Goal: Download file/media

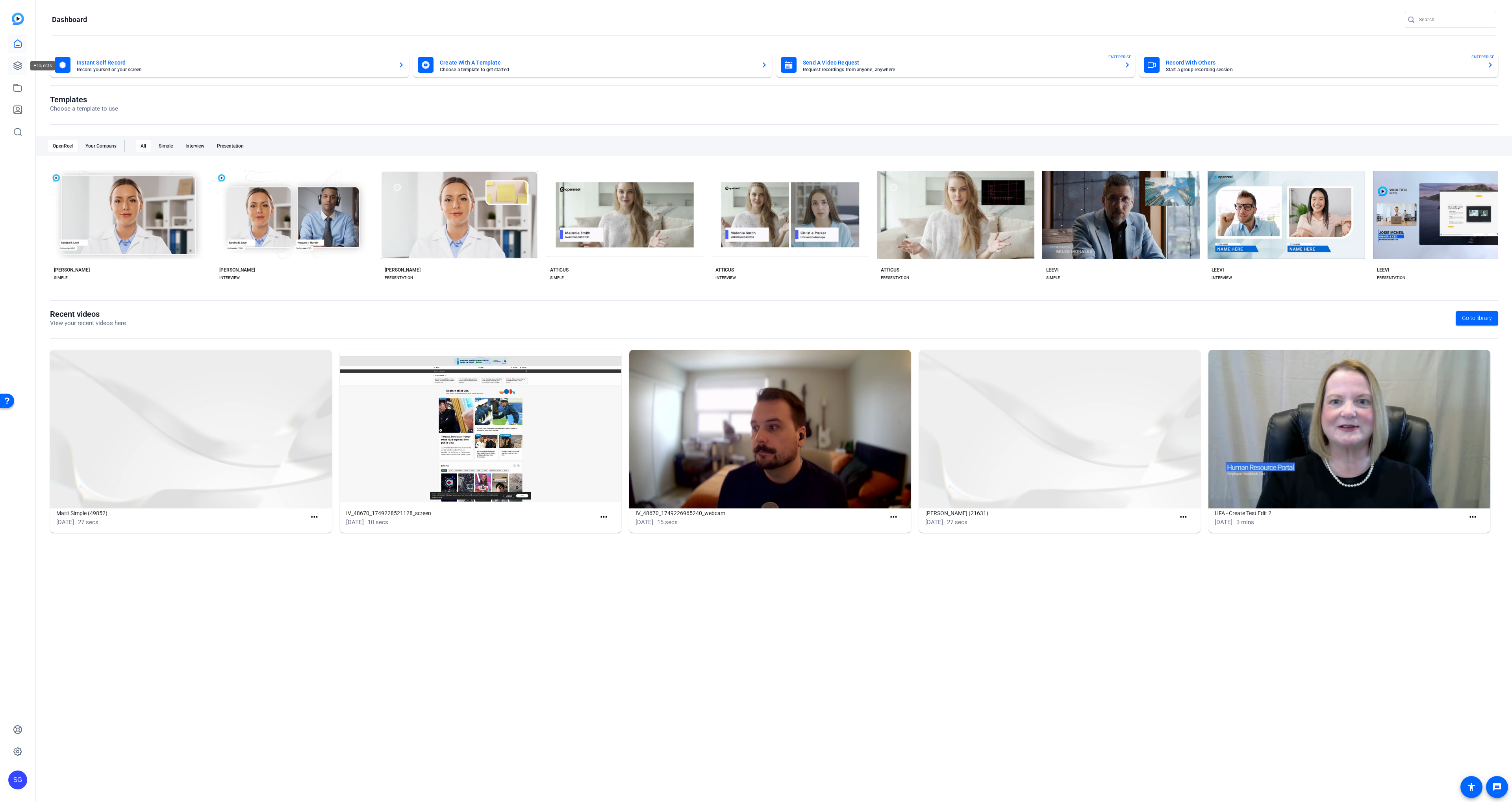
click at [14, 66] on icon at bounding box center [18, 66] width 10 height 10
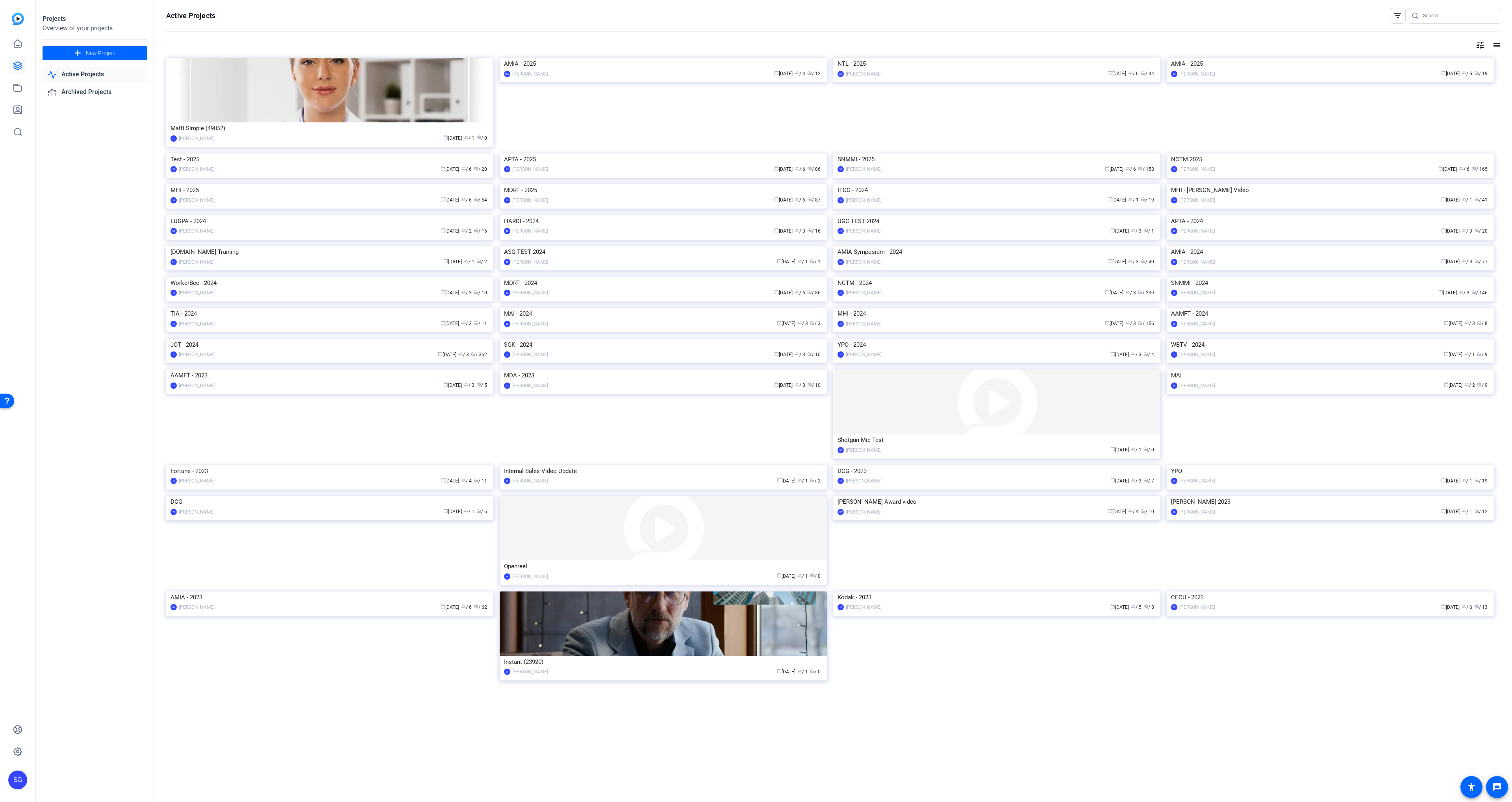
click at [606, 184] on img at bounding box center [663, 184] width 327 height 0
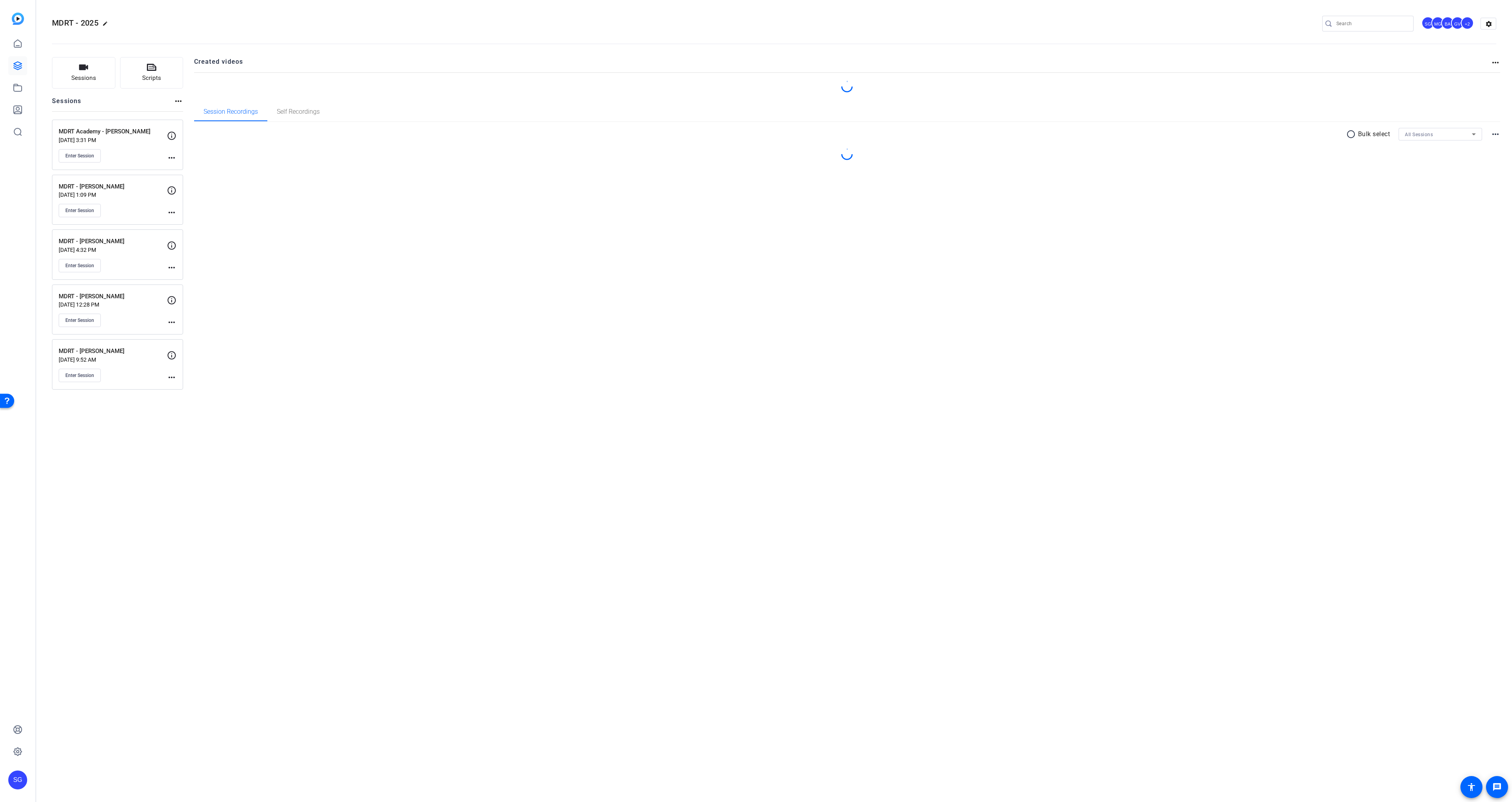
click at [130, 147] on div "MDRT Academy - DR. Constance Aug 12, 2025 @ 3:31 PM Enter Session" at bounding box center [112, 145] width 108 height 35
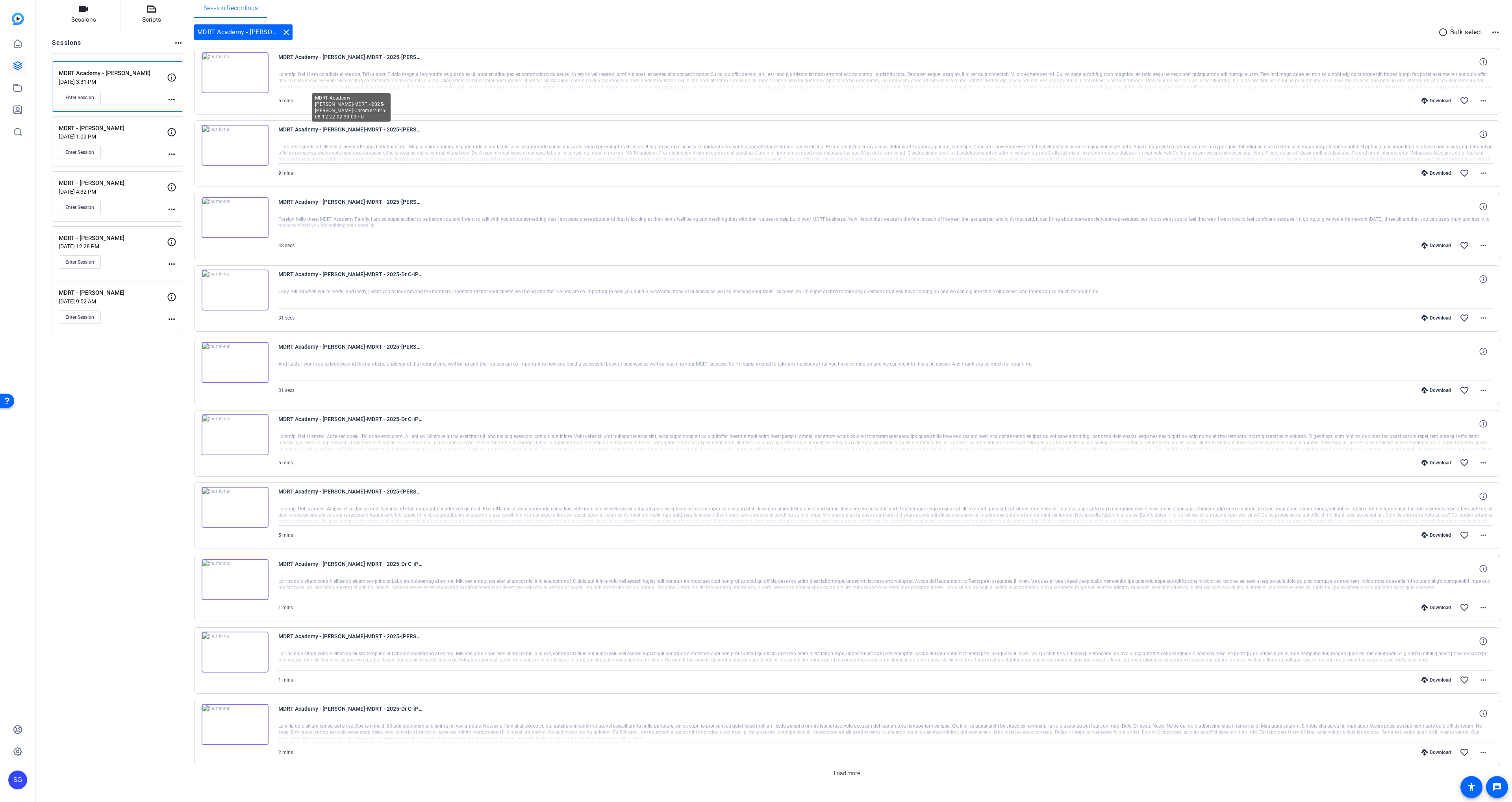
scroll to position [72, 0]
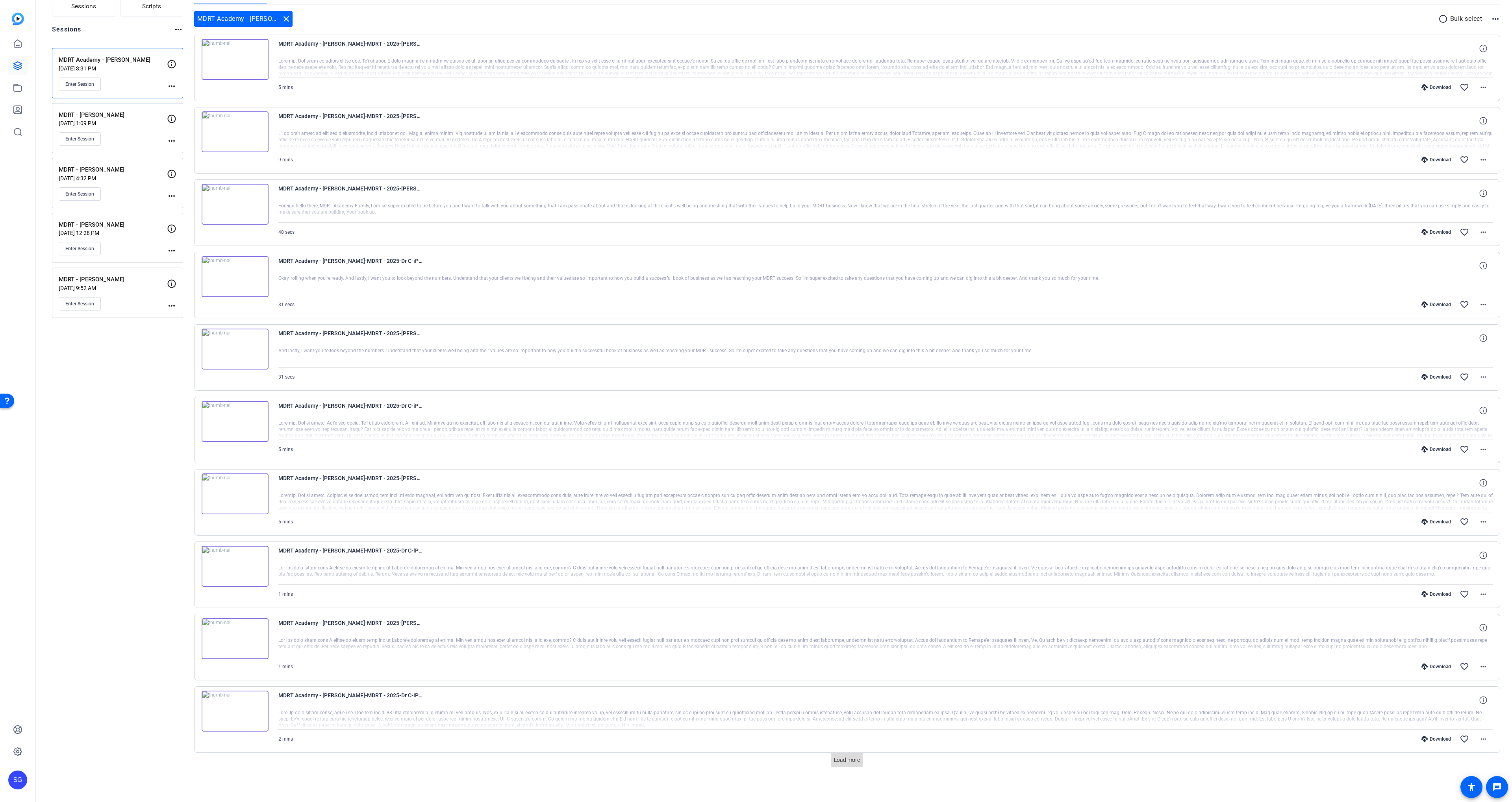
click at [844, 761] on span "Load more" at bounding box center [847, 760] width 26 height 8
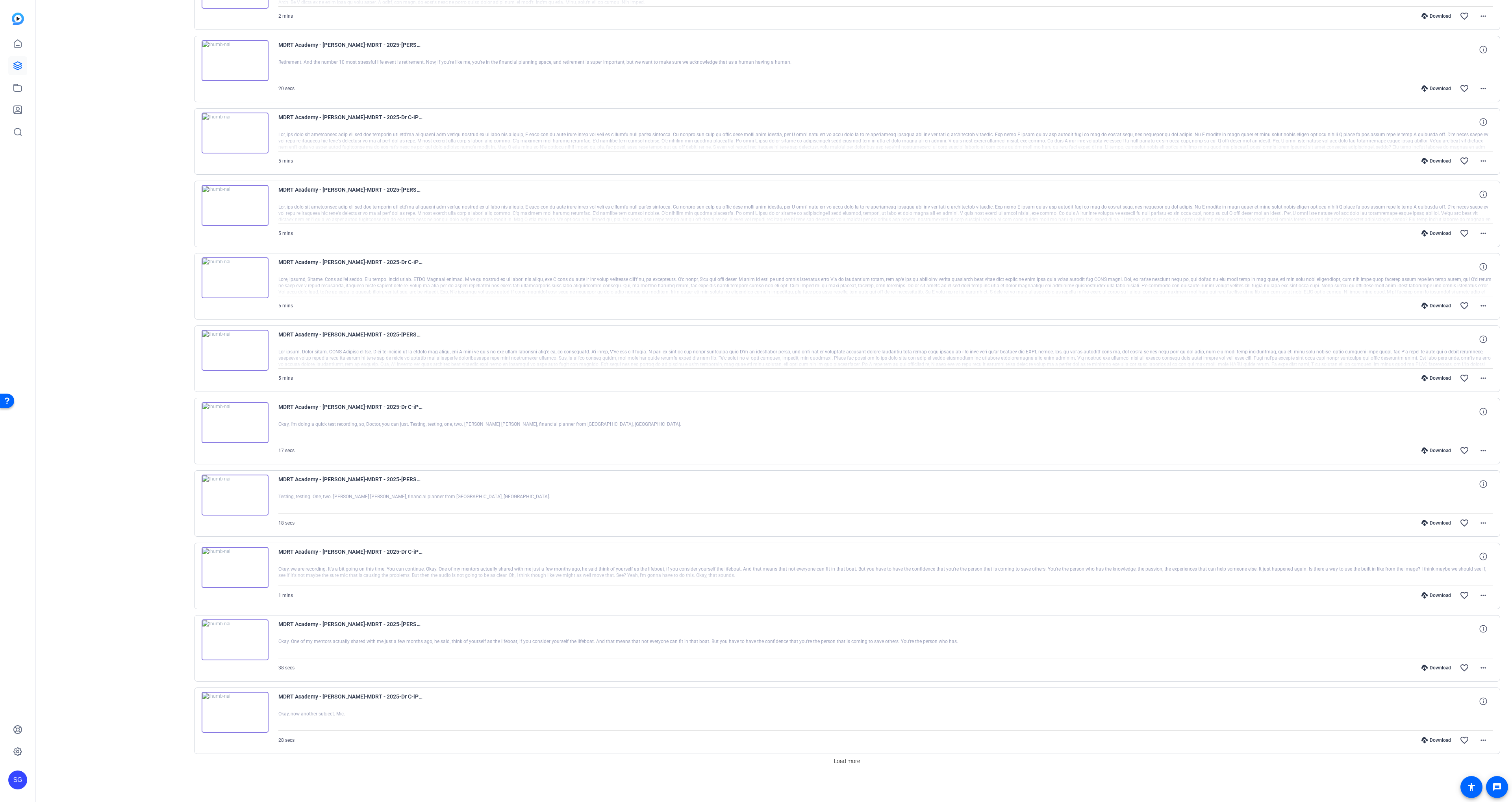
scroll to position [796, 0]
click at [839, 760] on span "Load more" at bounding box center [847, 760] width 26 height 8
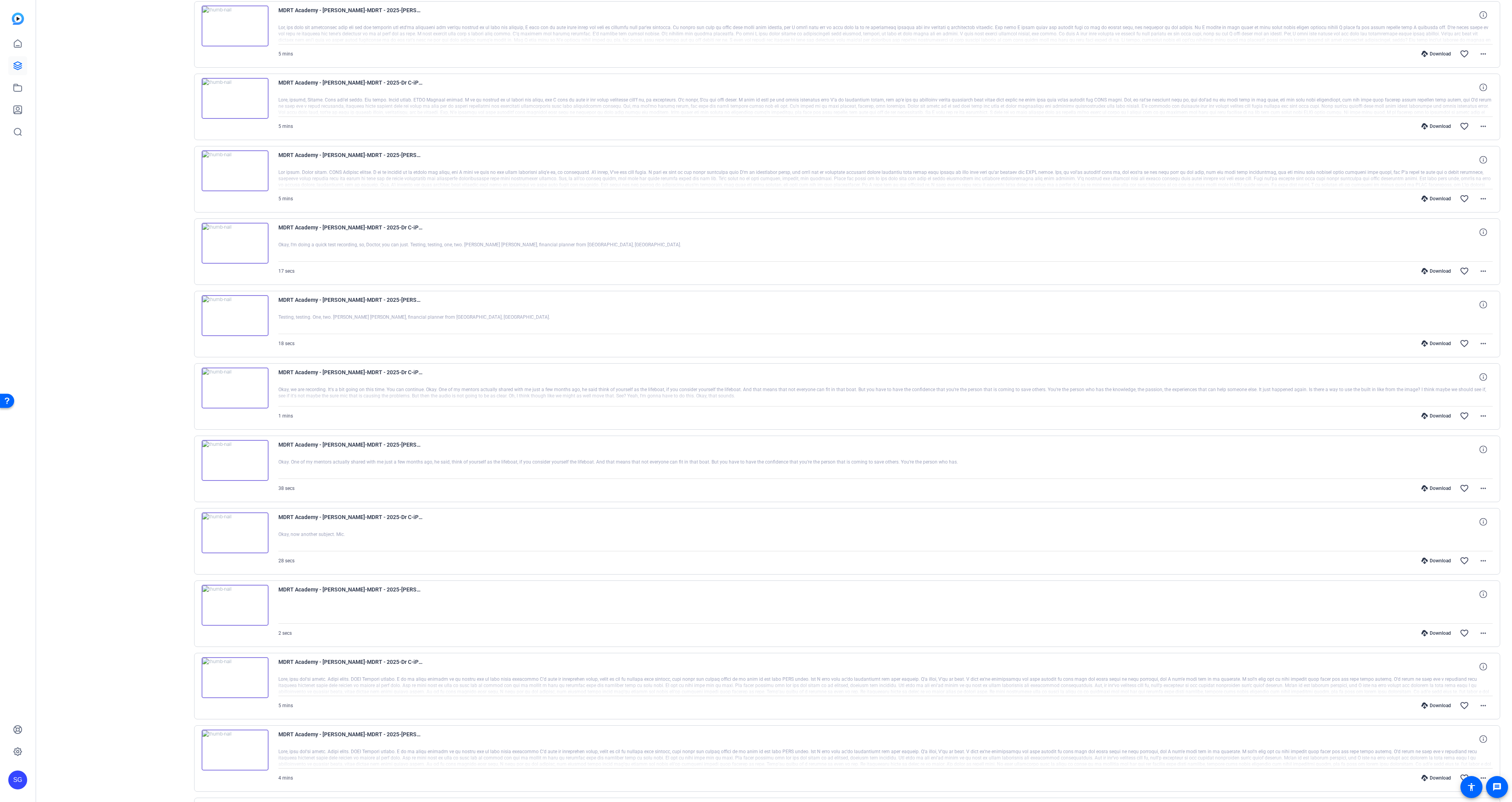
scroll to position [973, 0]
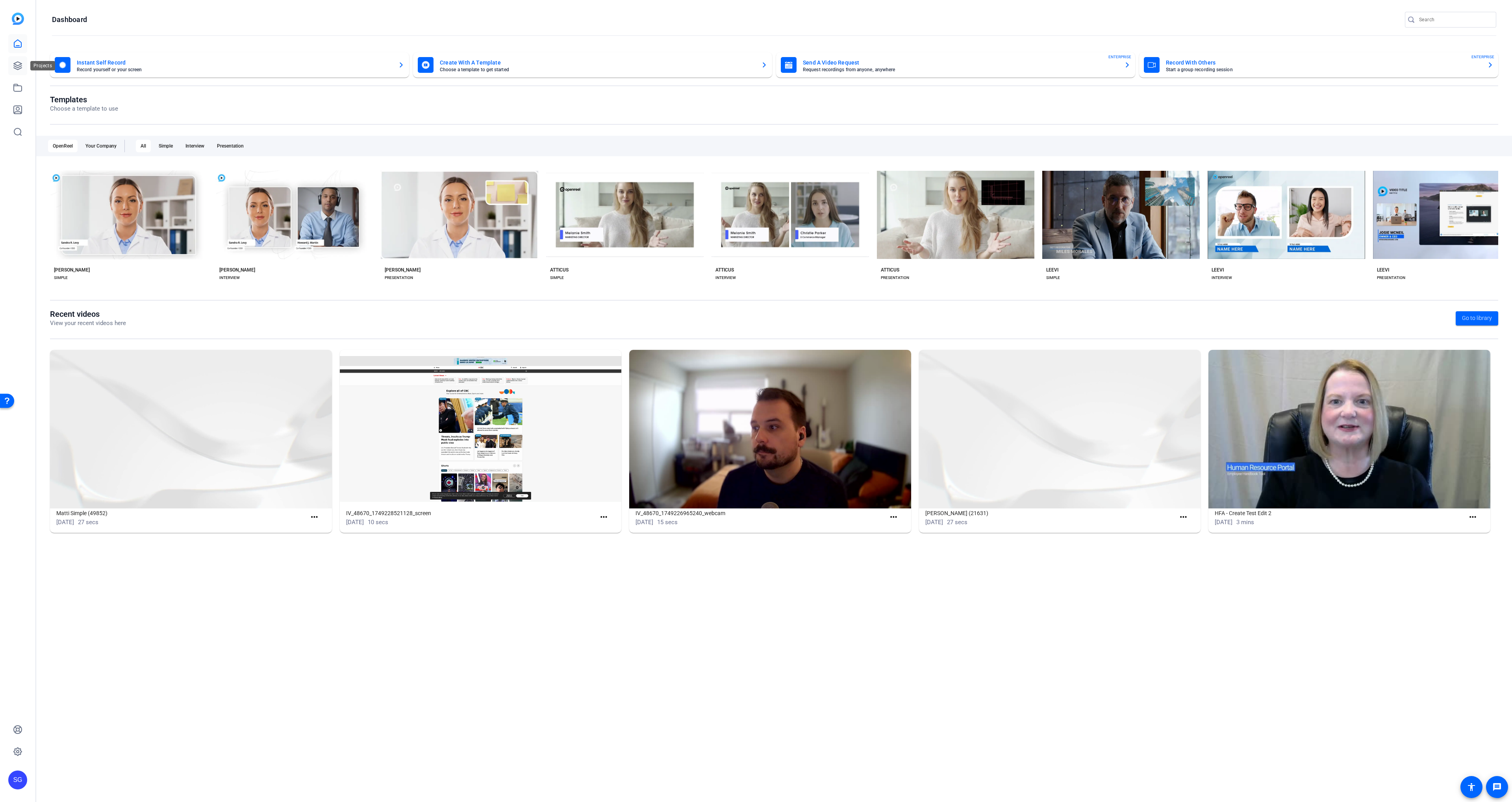
click at [25, 74] on link at bounding box center [18, 66] width 19 height 19
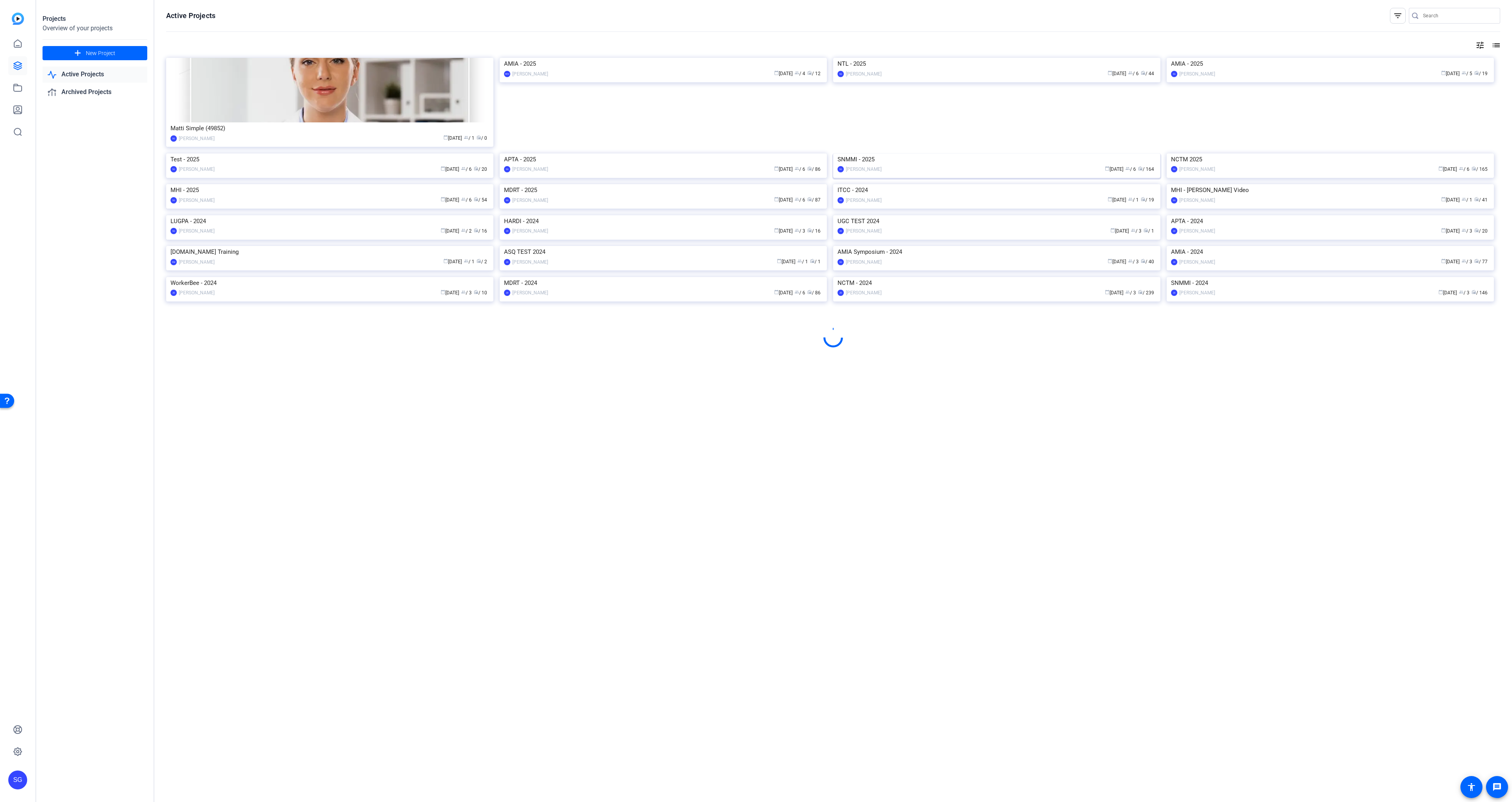
click at [1000, 154] on img at bounding box center [997, 154] width 327 height 0
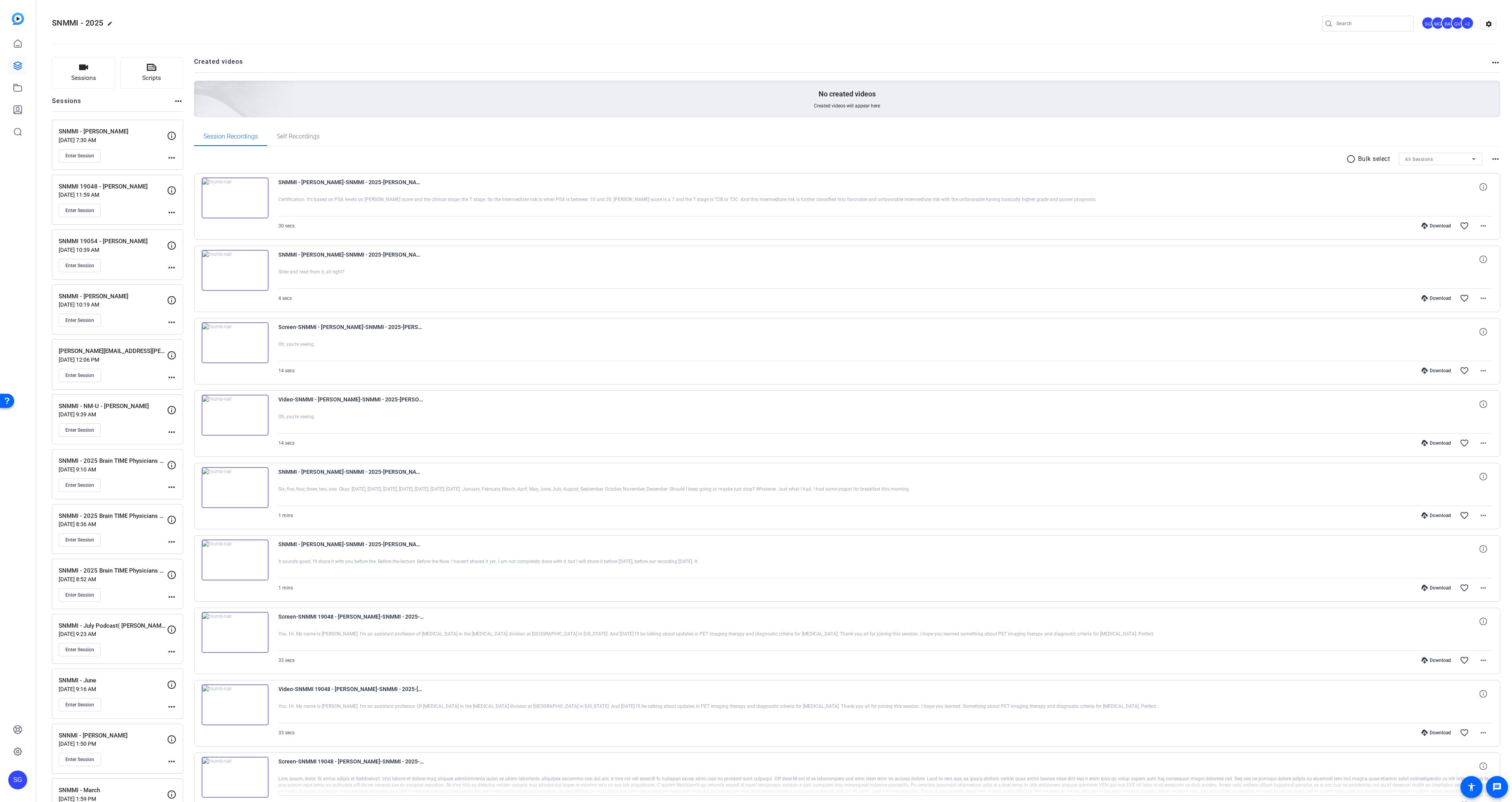
click at [138, 191] on div "SNMMI 19048 - Mary Ellen Koran Aug 11, 2025 @ 11:59 AM Enter Session" at bounding box center [112, 200] width 108 height 35
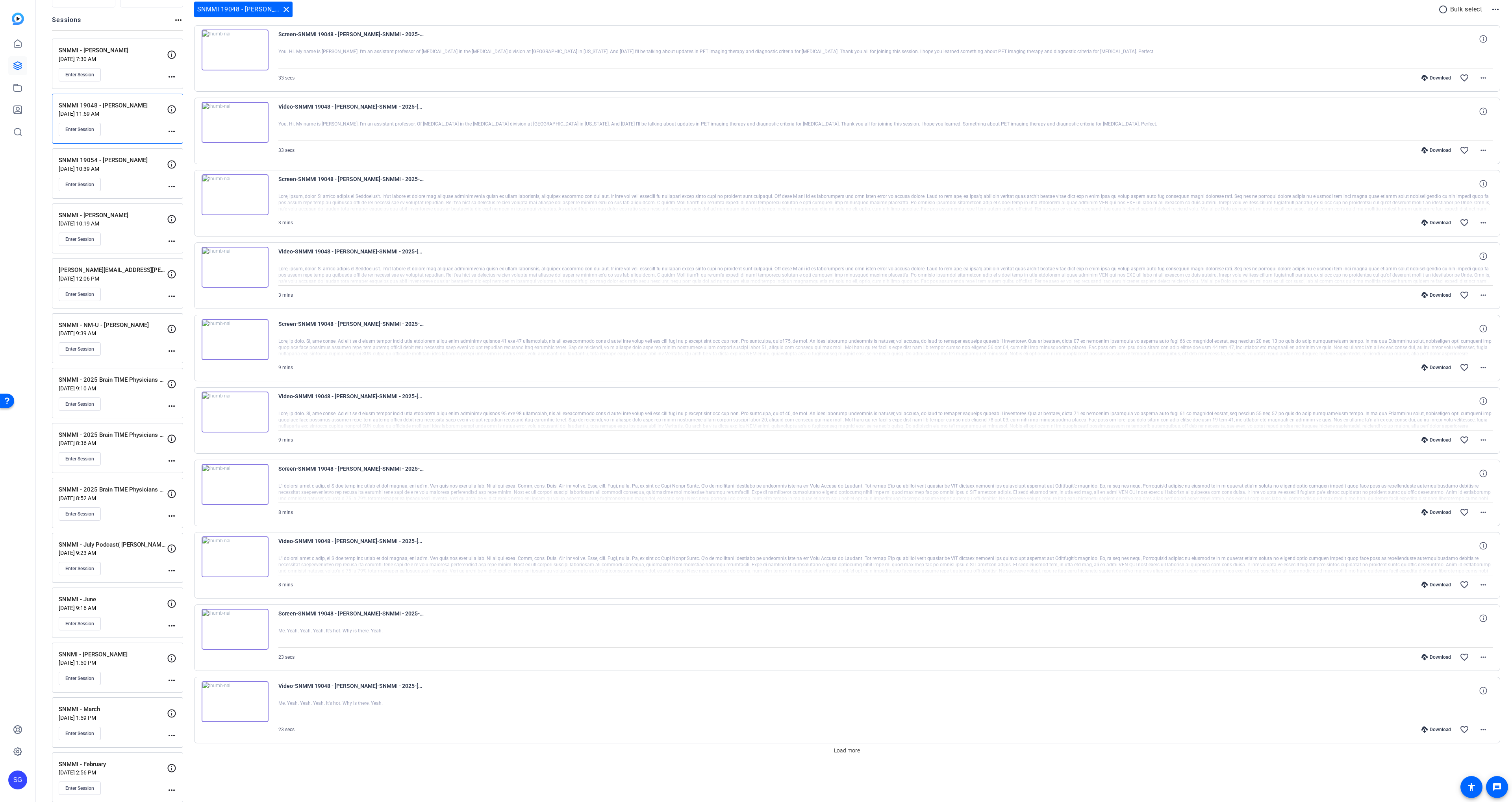
scroll to position [91, 0]
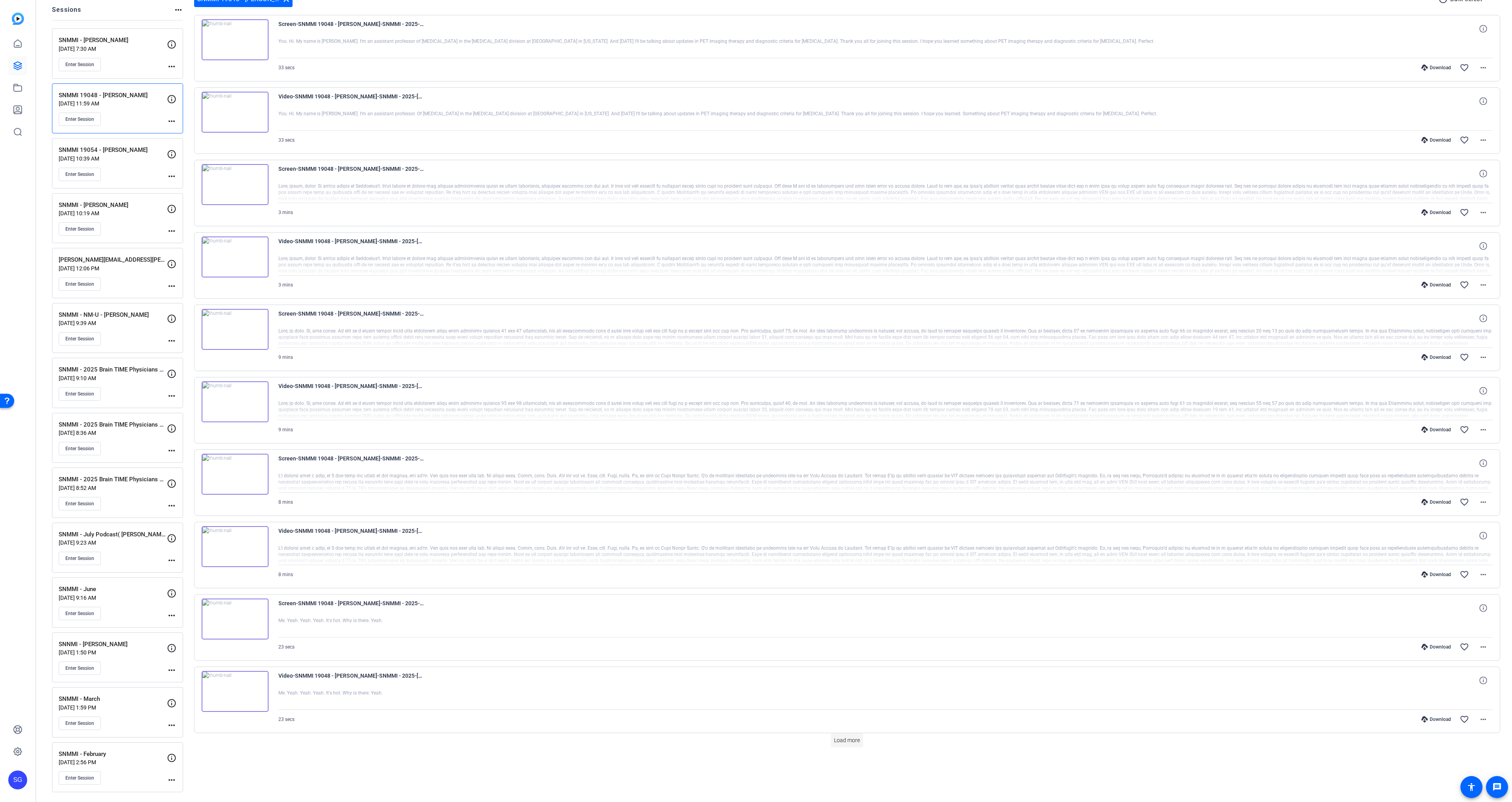
click at [853, 742] on span "Load more" at bounding box center [847, 740] width 26 height 8
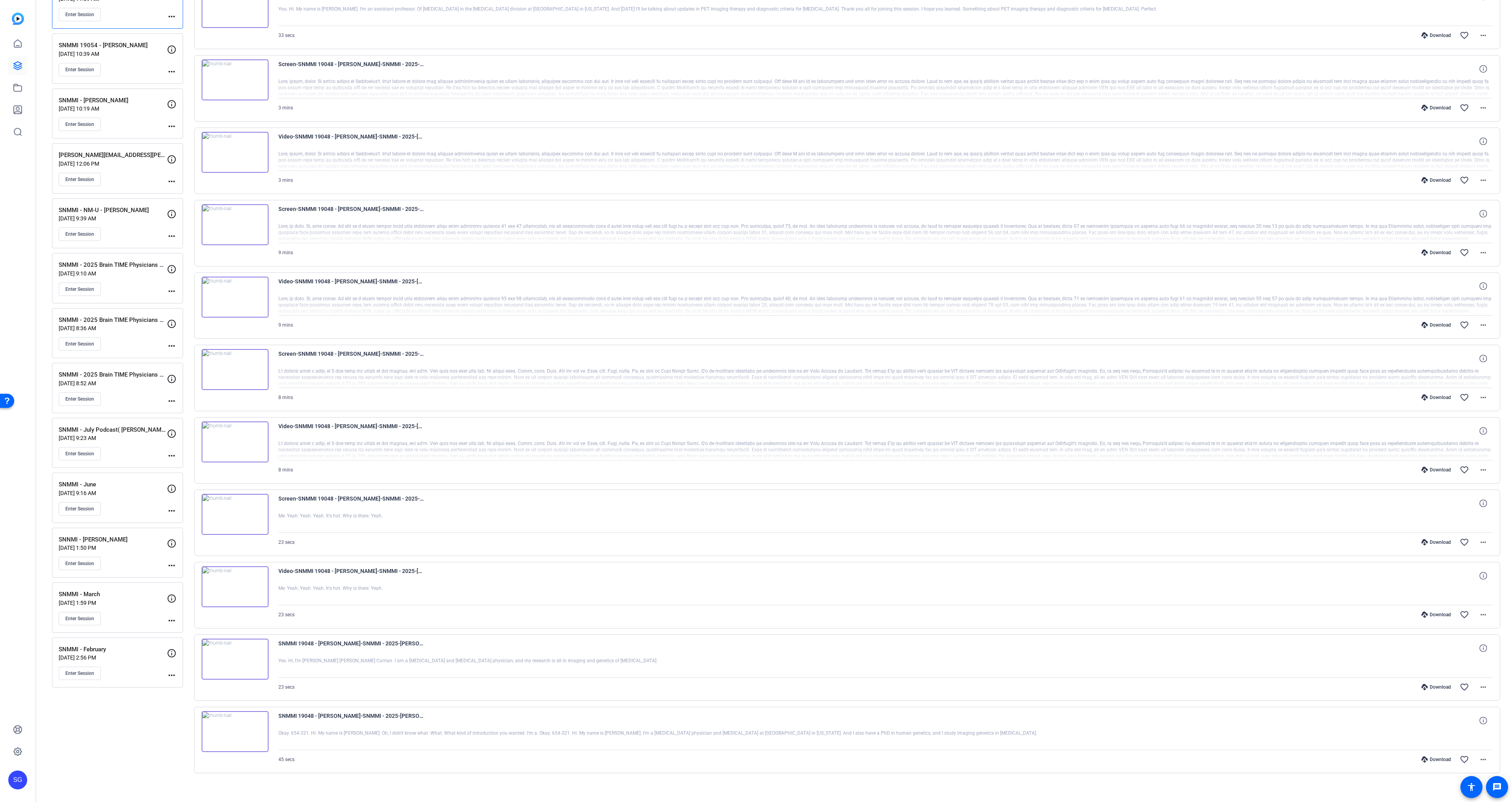
scroll to position [0, 0]
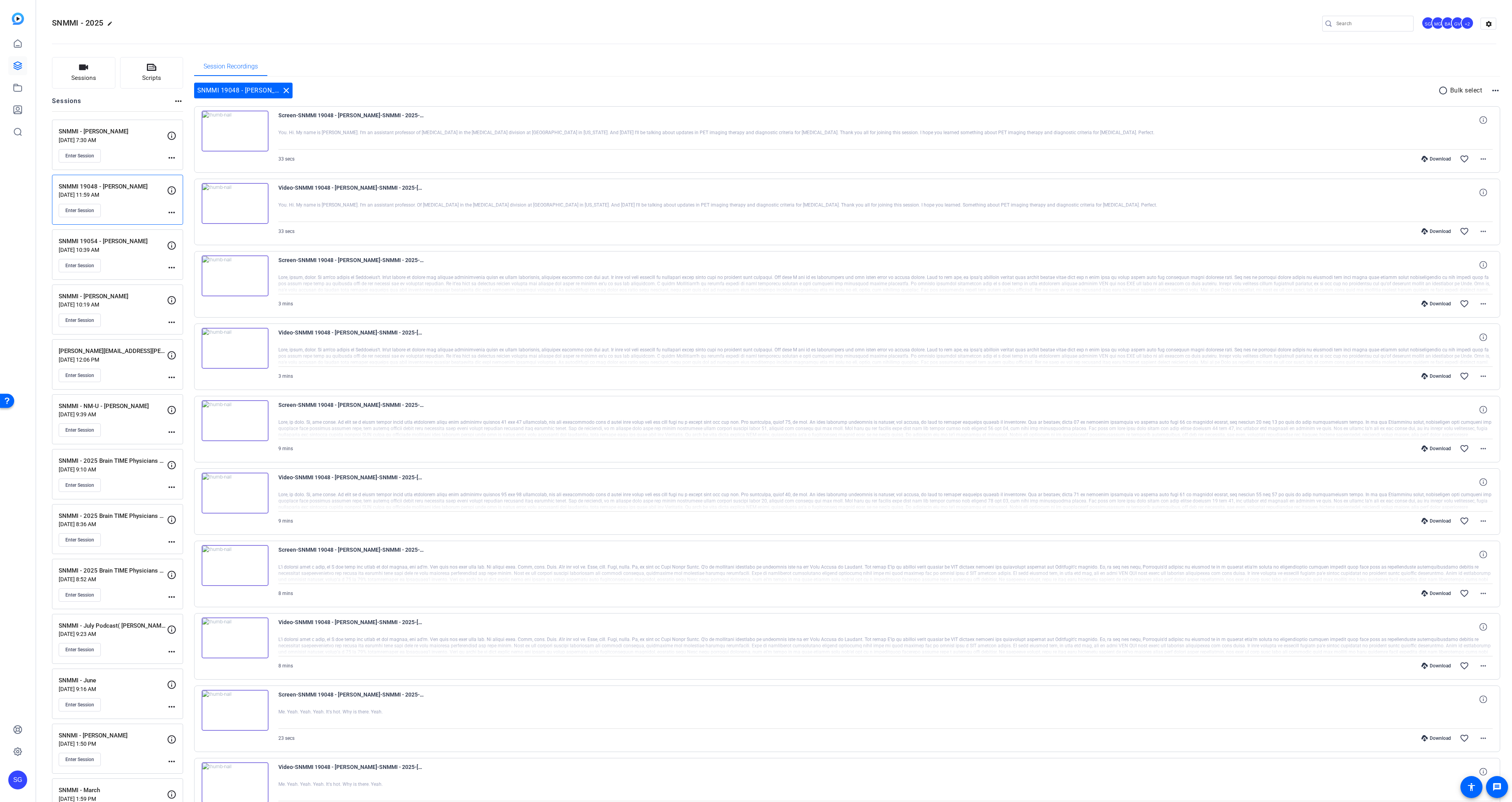
click at [1466, 23] on div "+2" at bounding box center [1468, 23] width 13 height 13
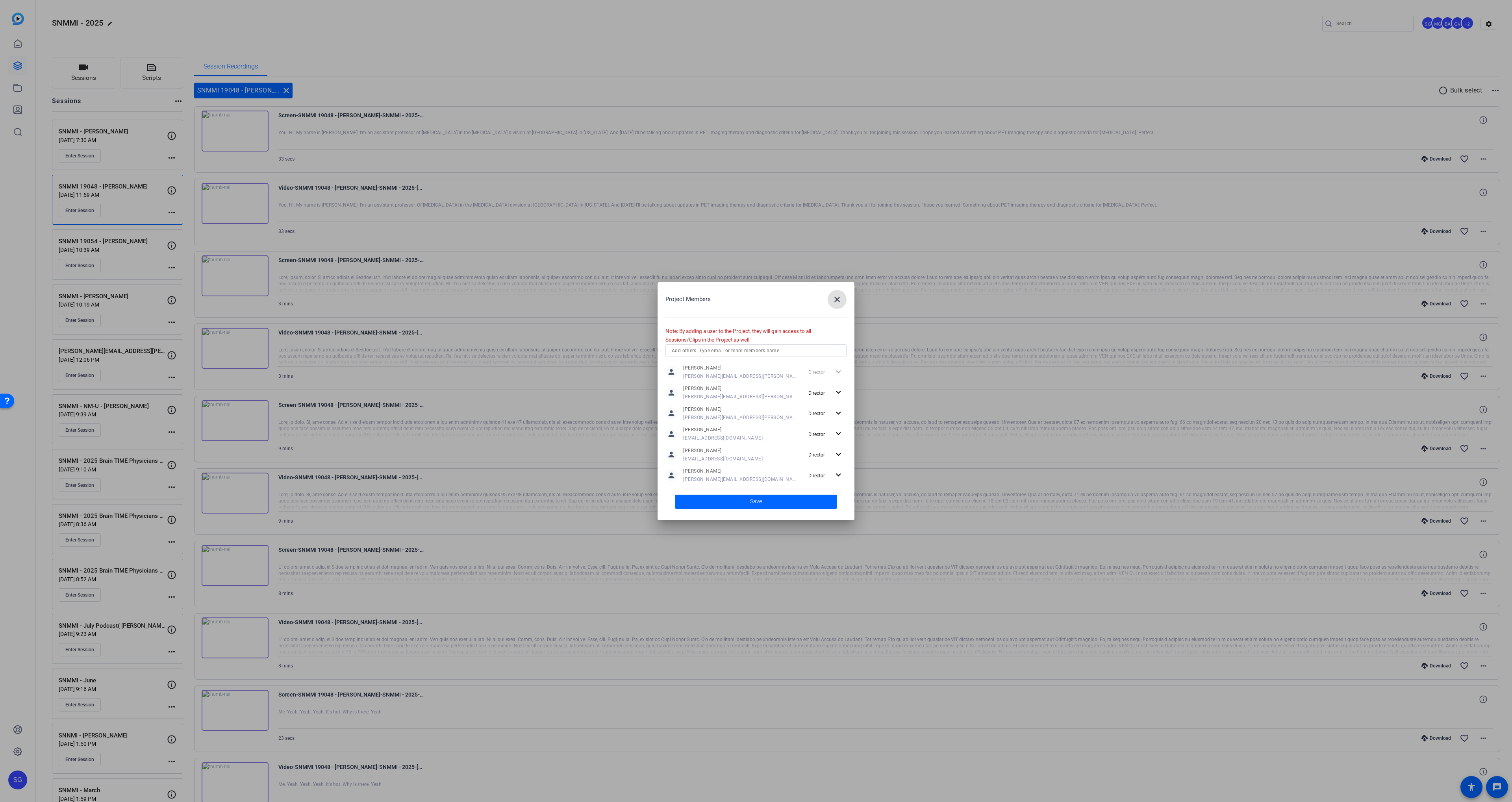
scroll to position [2, 0]
click at [830, 298] on span "button" at bounding box center [838, 299] width 19 height 19
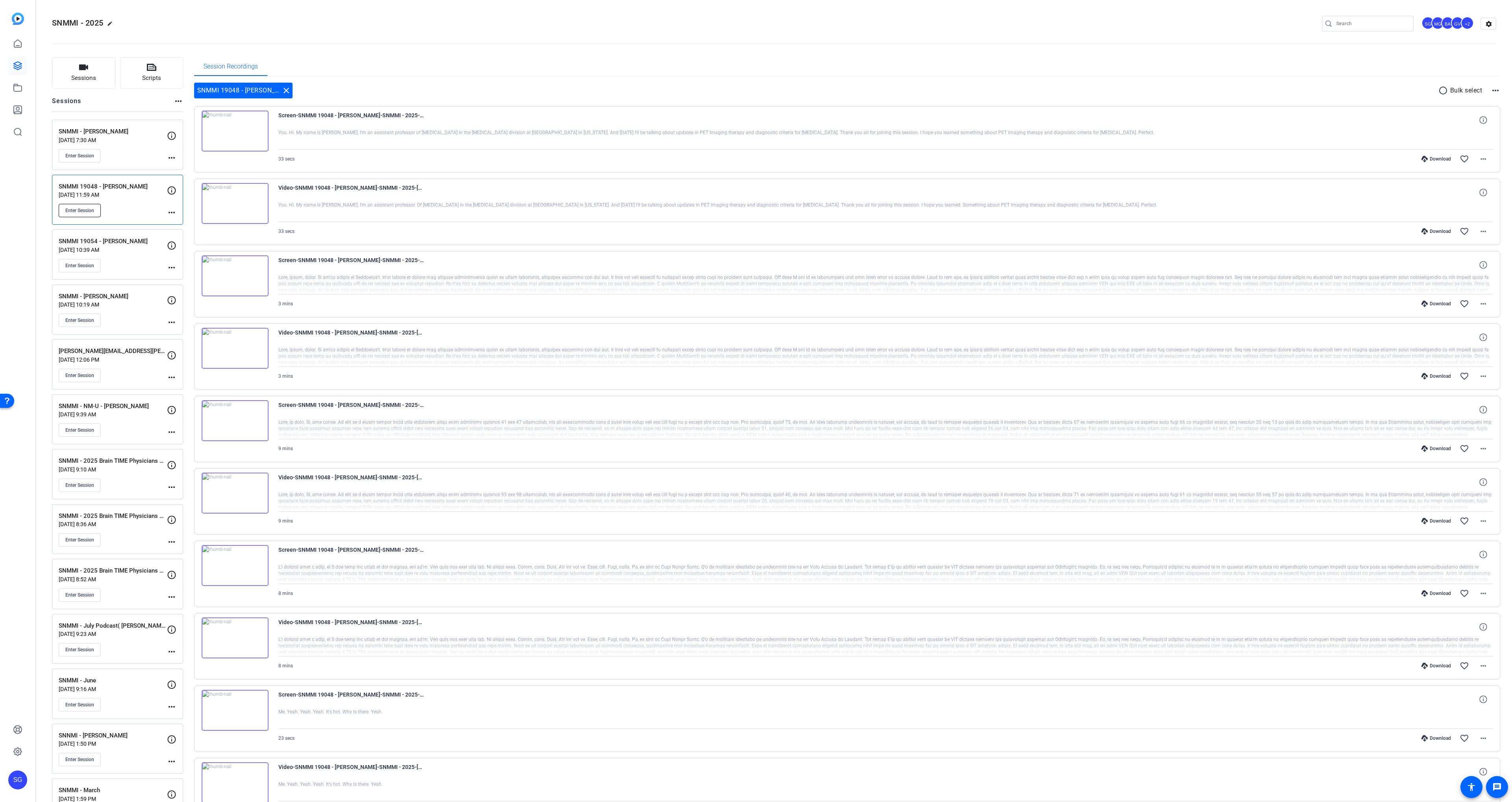
click at [87, 207] on button "Enter Session" at bounding box center [80, 210] width 42 height 13
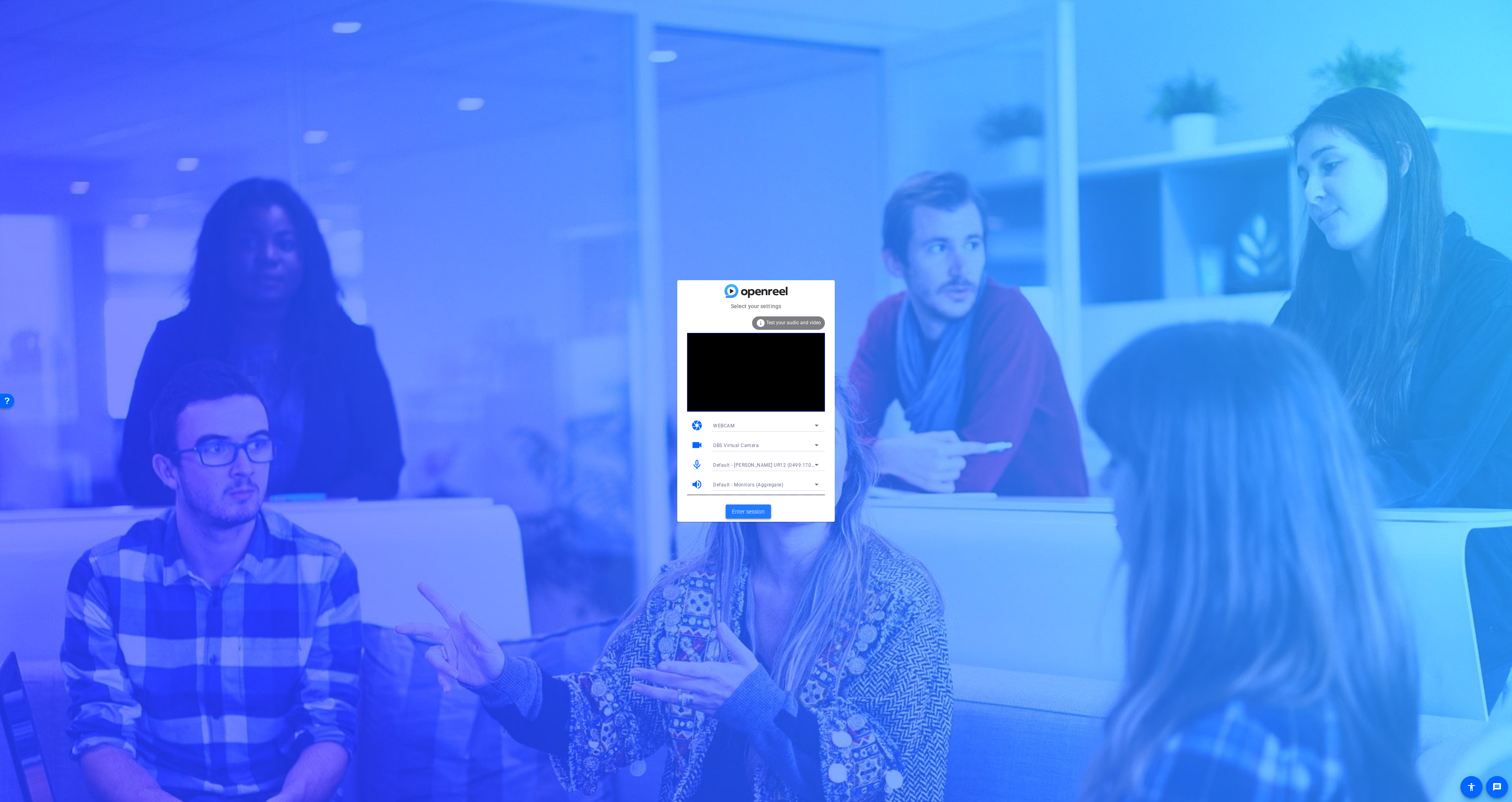
click at [742, 510] on span "Enter session" at bounding box center [748, 512] width 33 height 8
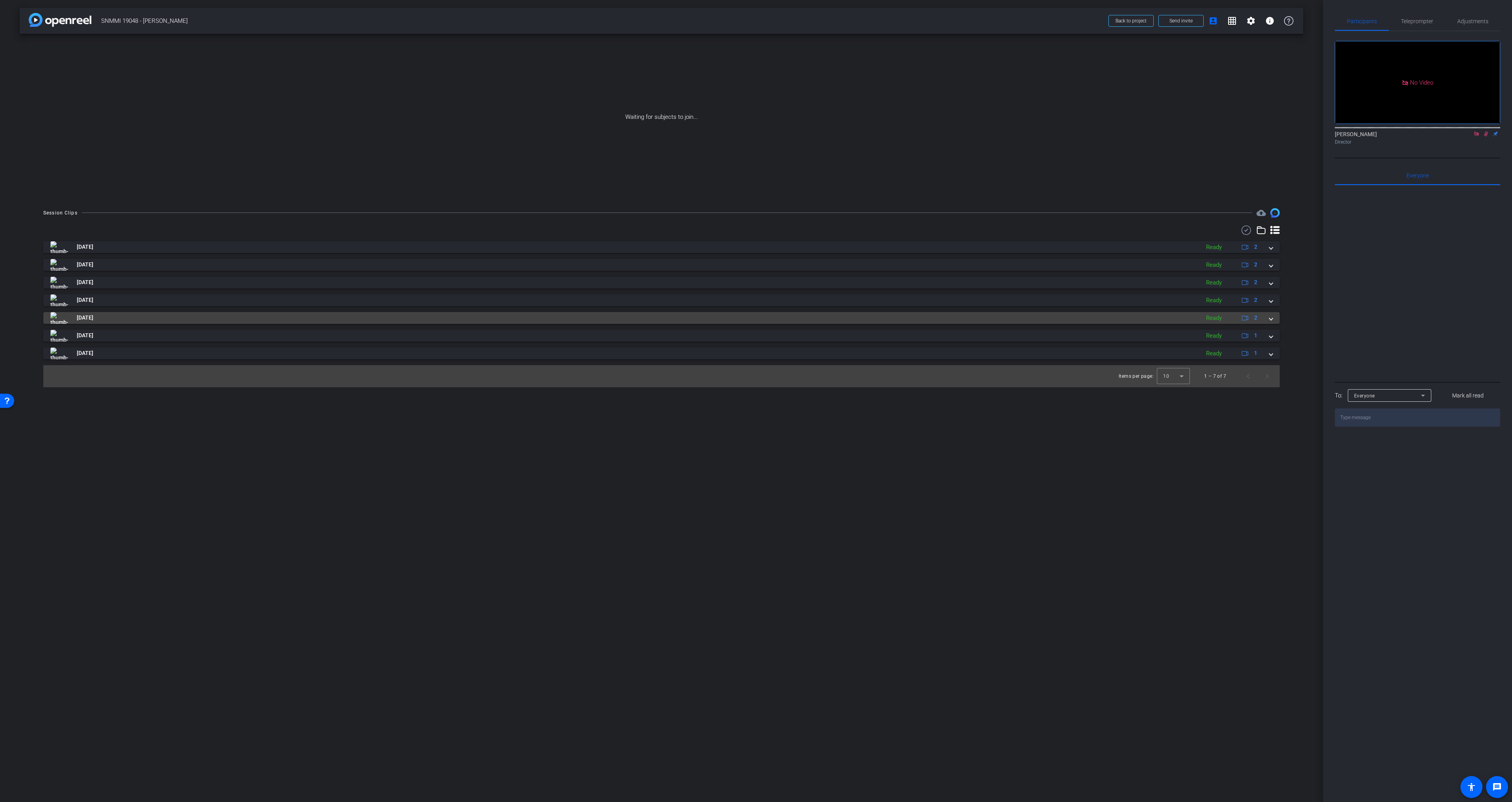
click at [407, 314] on mat-panel-title "[DATE]" at bounding box center [623, 318] width 1146 height 12
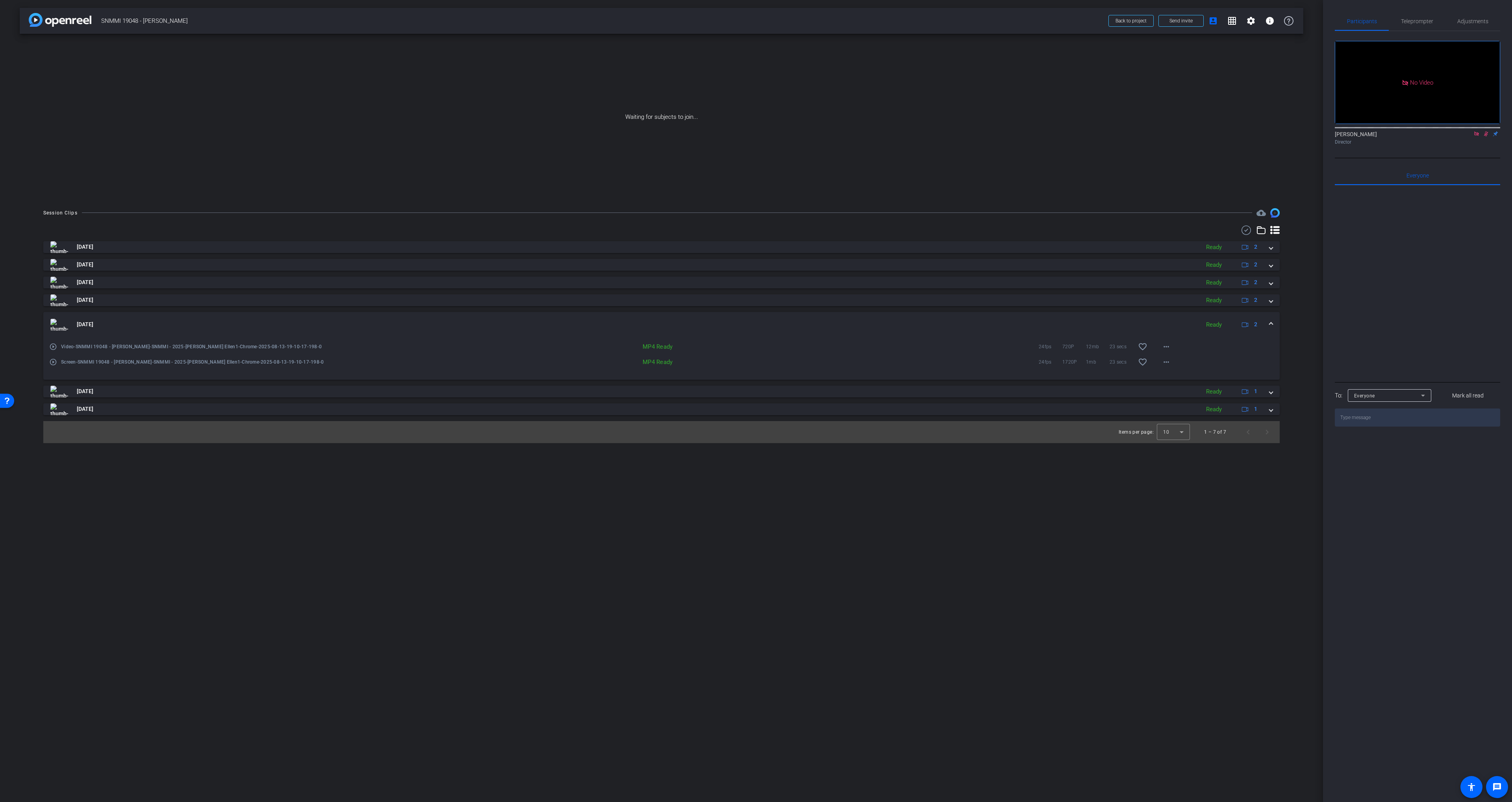
click at [407, 314] on mat-expansion-panel-header "[DATE] Ready 2" at bounding box center [661, 325] width 1236 height 25
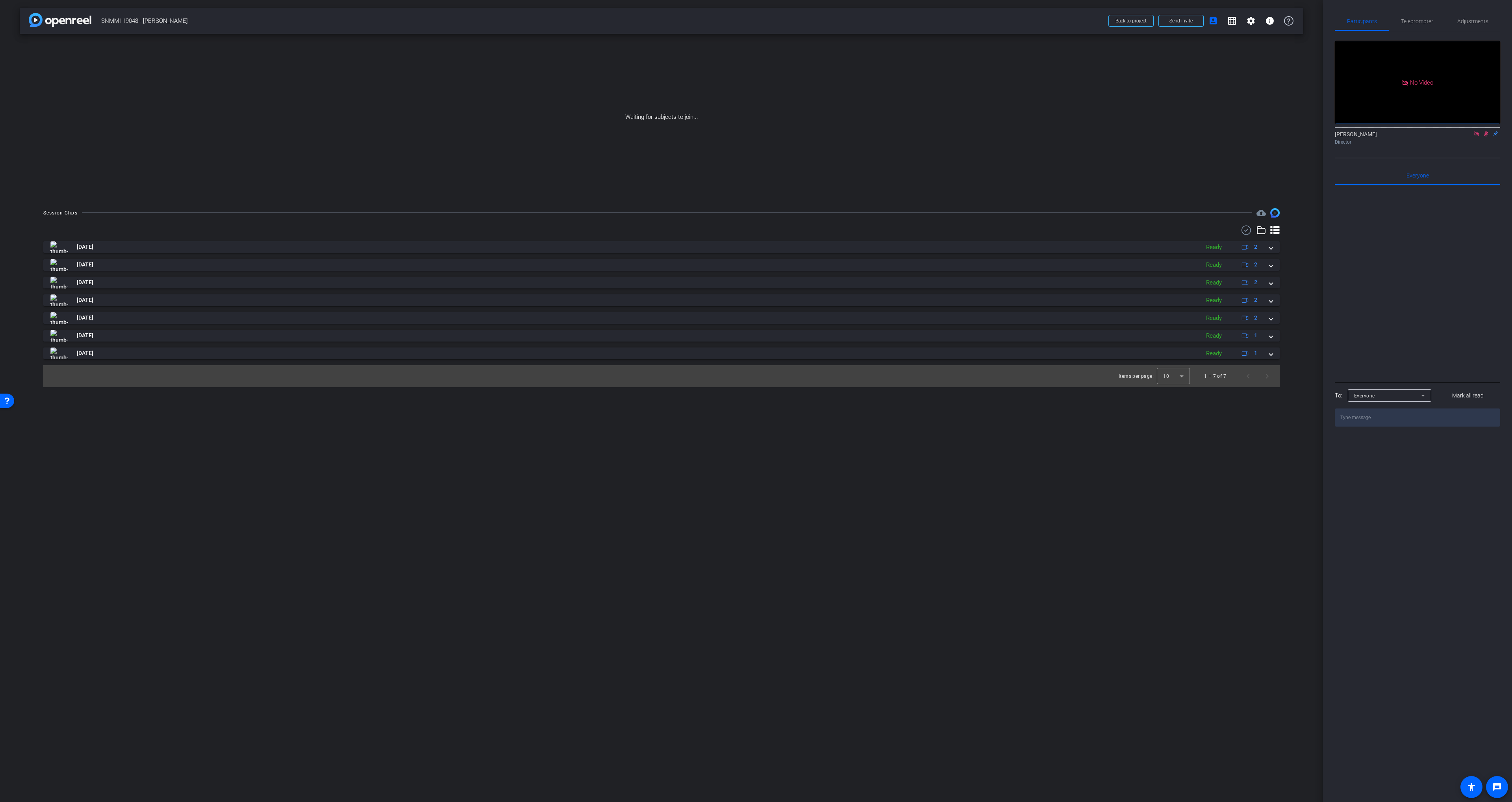
click at [1239, 226] on div at bounding box center [661, 230] width 1236 height 10
click at [1247, 231] on icon at bounding box center [1247, 230] width 12 height 10
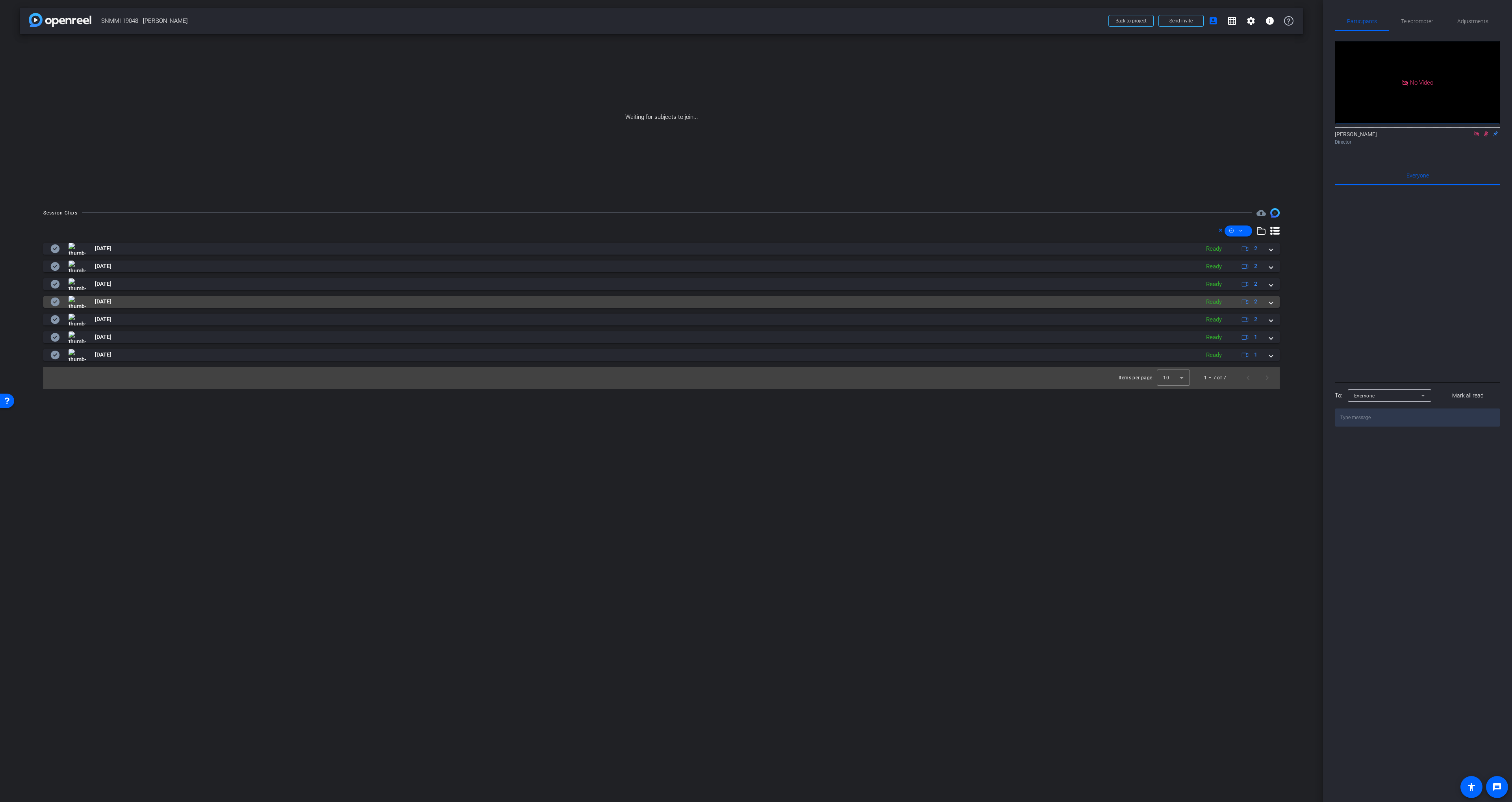
click at [314, 296] on div "[DATE] Ready 2 [DATE] Ready 2 [DATE] Ready 2 [DATE] Ready 2 [DATE] Ready 2 play…" at bounding box center [661, 302] width 1236 height 118
click at [308, 299] on mat-panel-title "[DATE]" at bounding box center [623, 302] width 1146 height 12
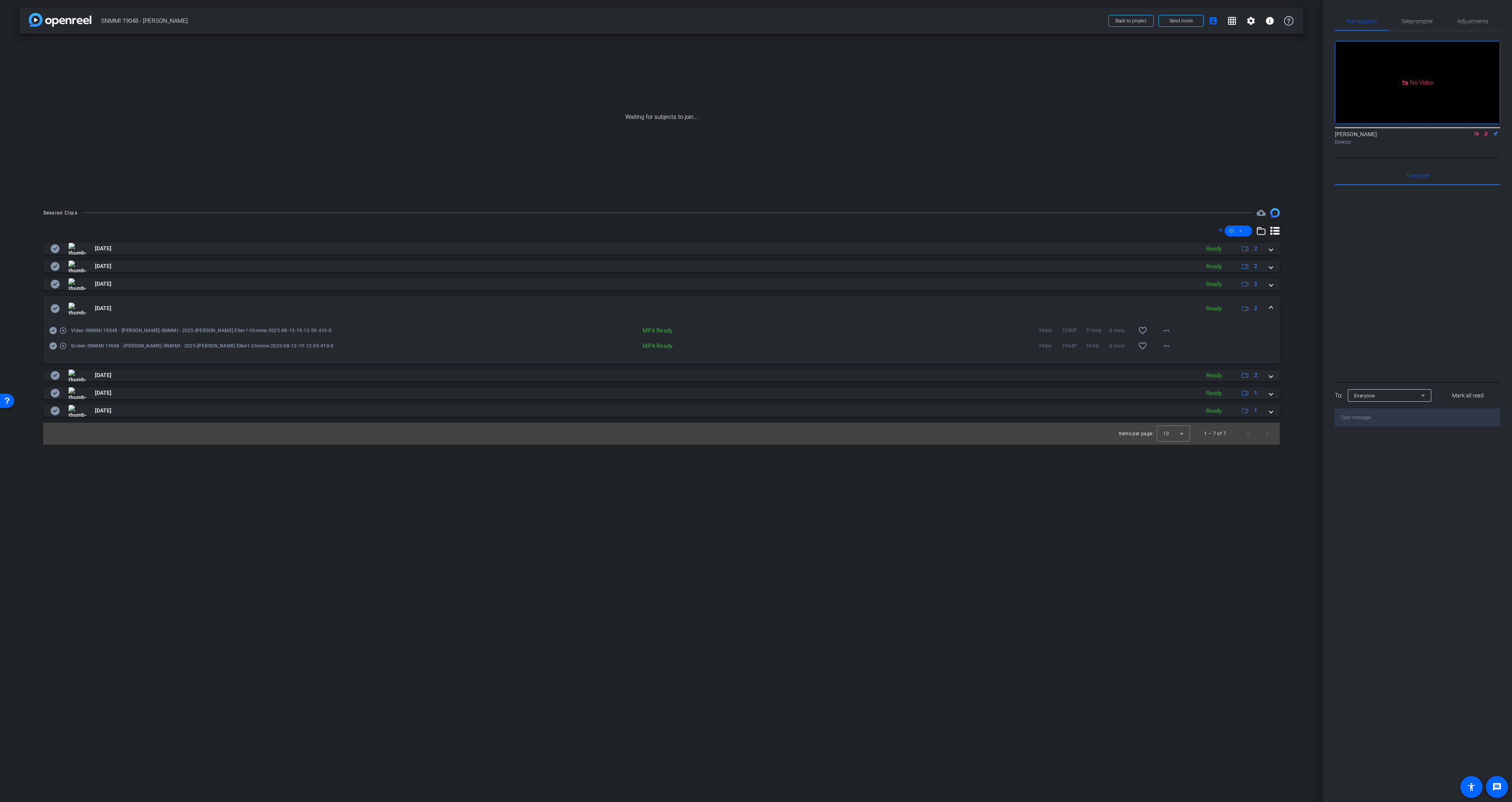
drag, startPoint x: 308, startPoint y: 299, endPoint x: 278, endPoint y: 296, distance: 30.1
click at [308, 299] on mat-expansion-panel-header "[DATE] Ready 2" at bounding box center [661, 308] width 1236 height 25
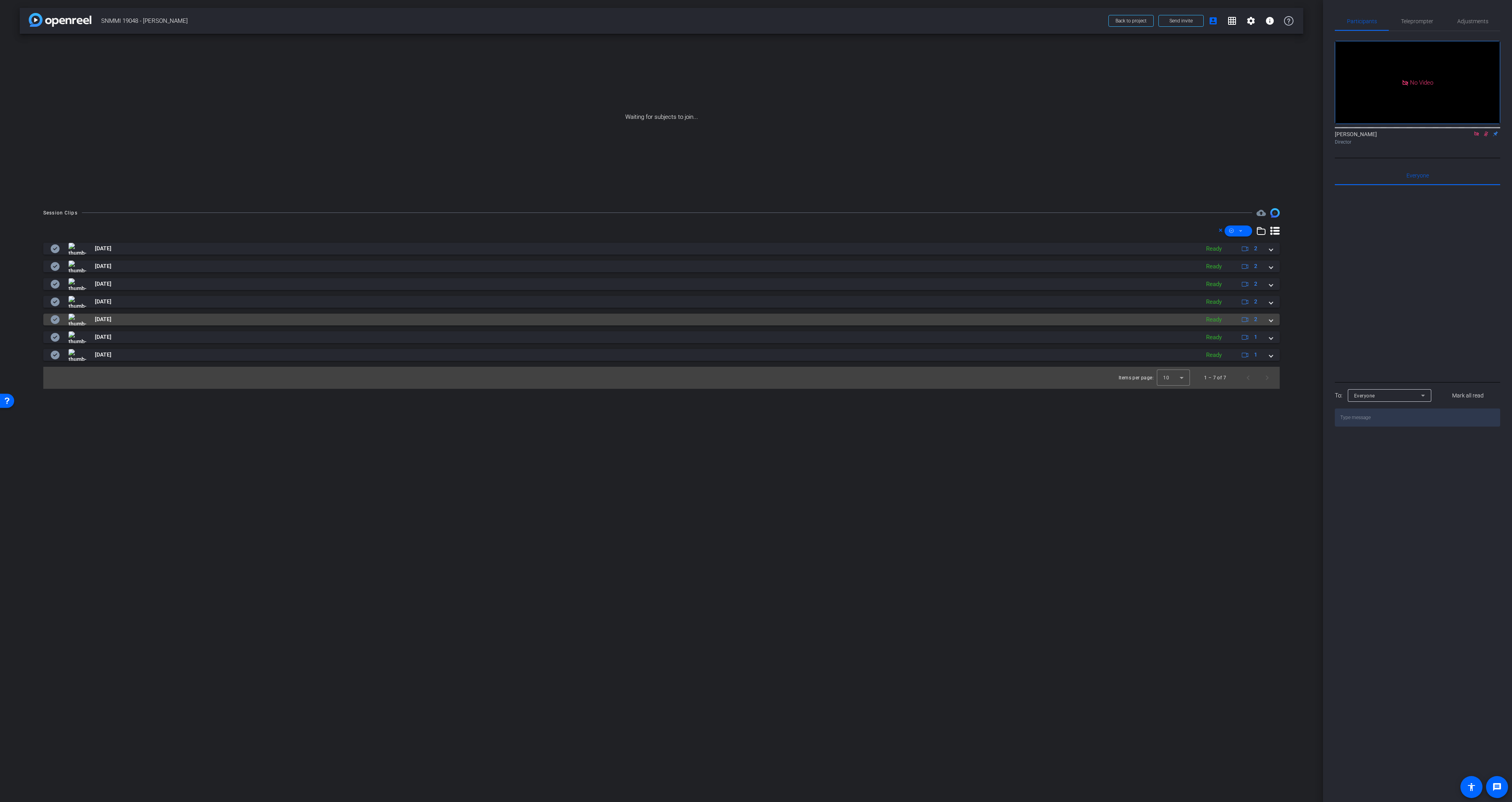
click at [122, 313] on div "[DATE] Ready 2 [DATE] Ready 2 [DATE] Ready 2 [DATE] Ready 2 play_circle_outline…" at bounding box center [661, 302] width 1236 height 118
click at [132, 318] on mat-panel-title "[DATE]" at bounding box center [623, 320] width 1146 height 12
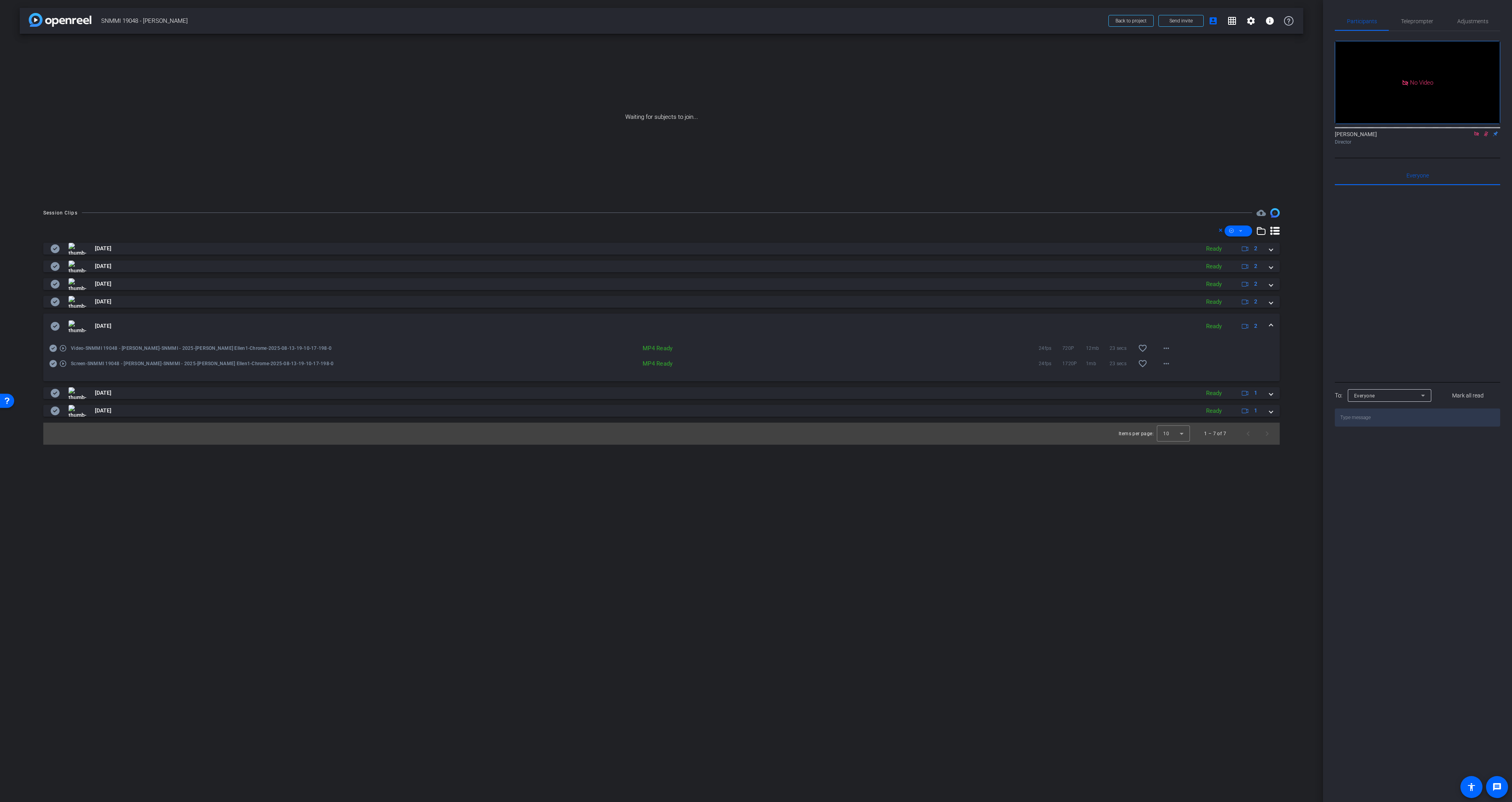
click at [132, 319] on mat-expansion-panel-header "[DATE] Ready 2" at bounding box center [661, 326] width 1236 height 25
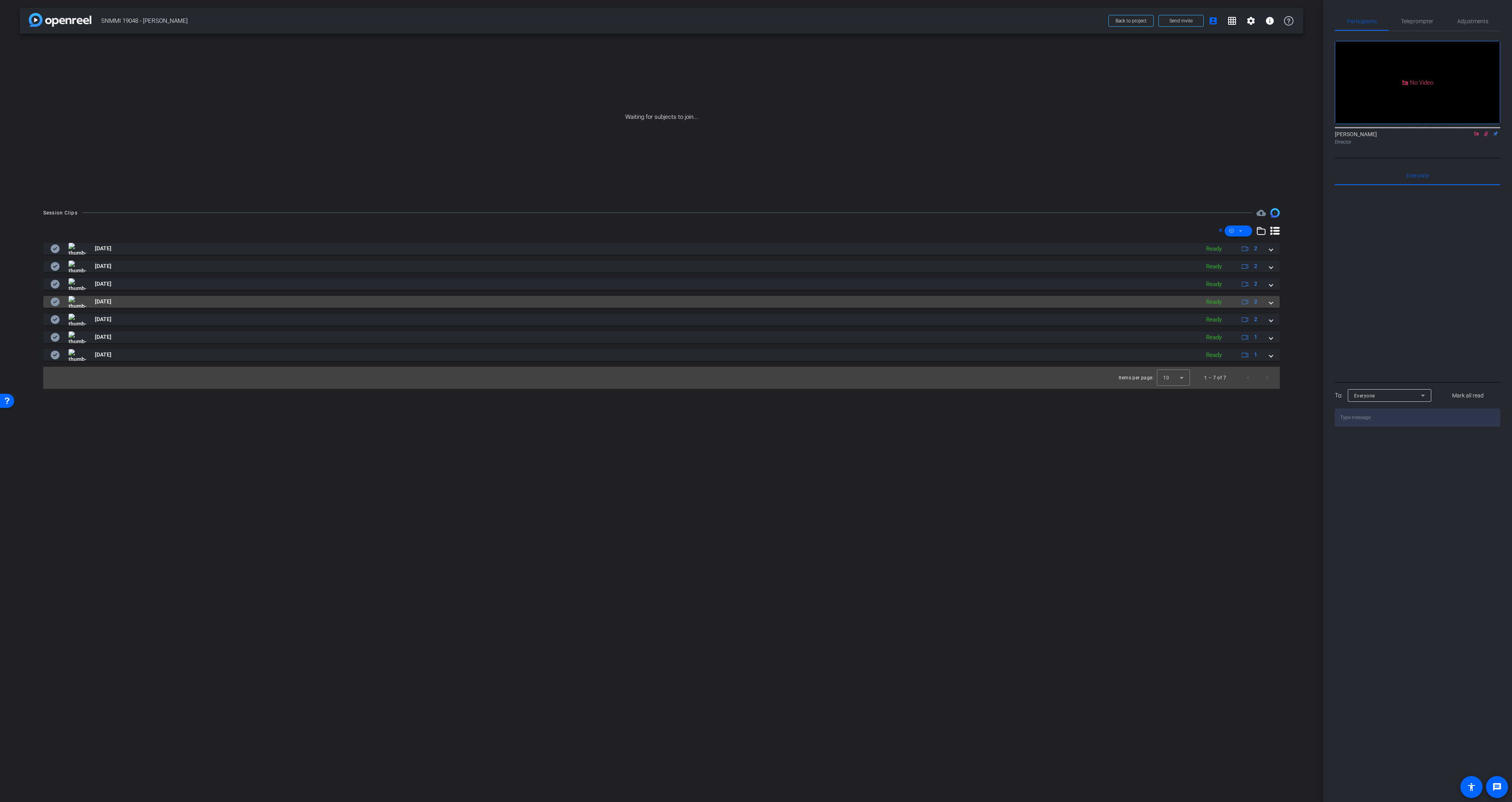
click at [58, 298] on icon at bounding box center [55, 302] width 9 height 8
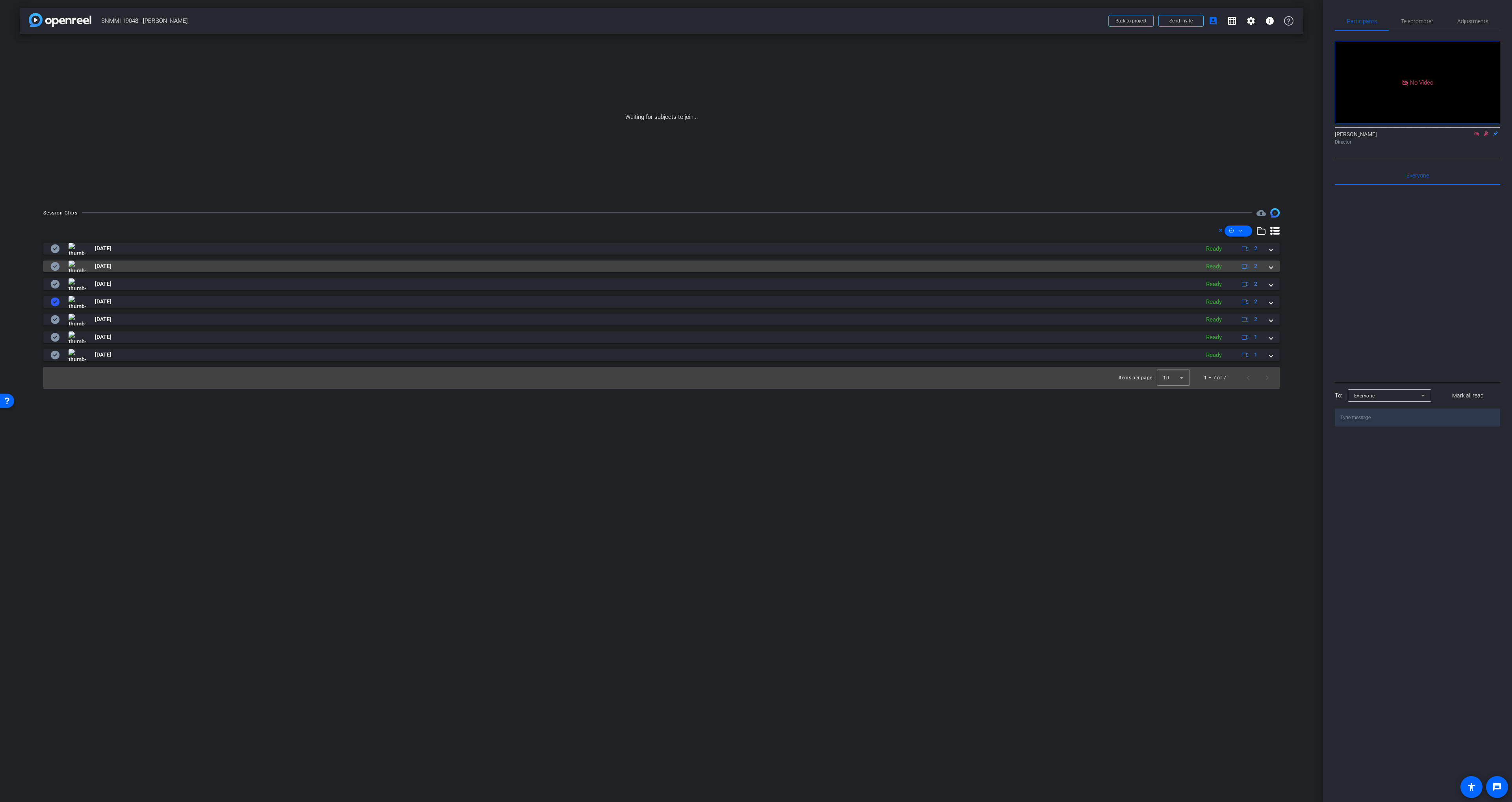
drag, startPoint x: 57, startPoint y: 285, endPoint x: 54, endPoint y: 271, distance: 14.3
click at [56, 284] on icon at bounding box center [55, 284] width 9 height 8
click at [54, 264] on icon at bounding box center [55, 267] width 9 height 8
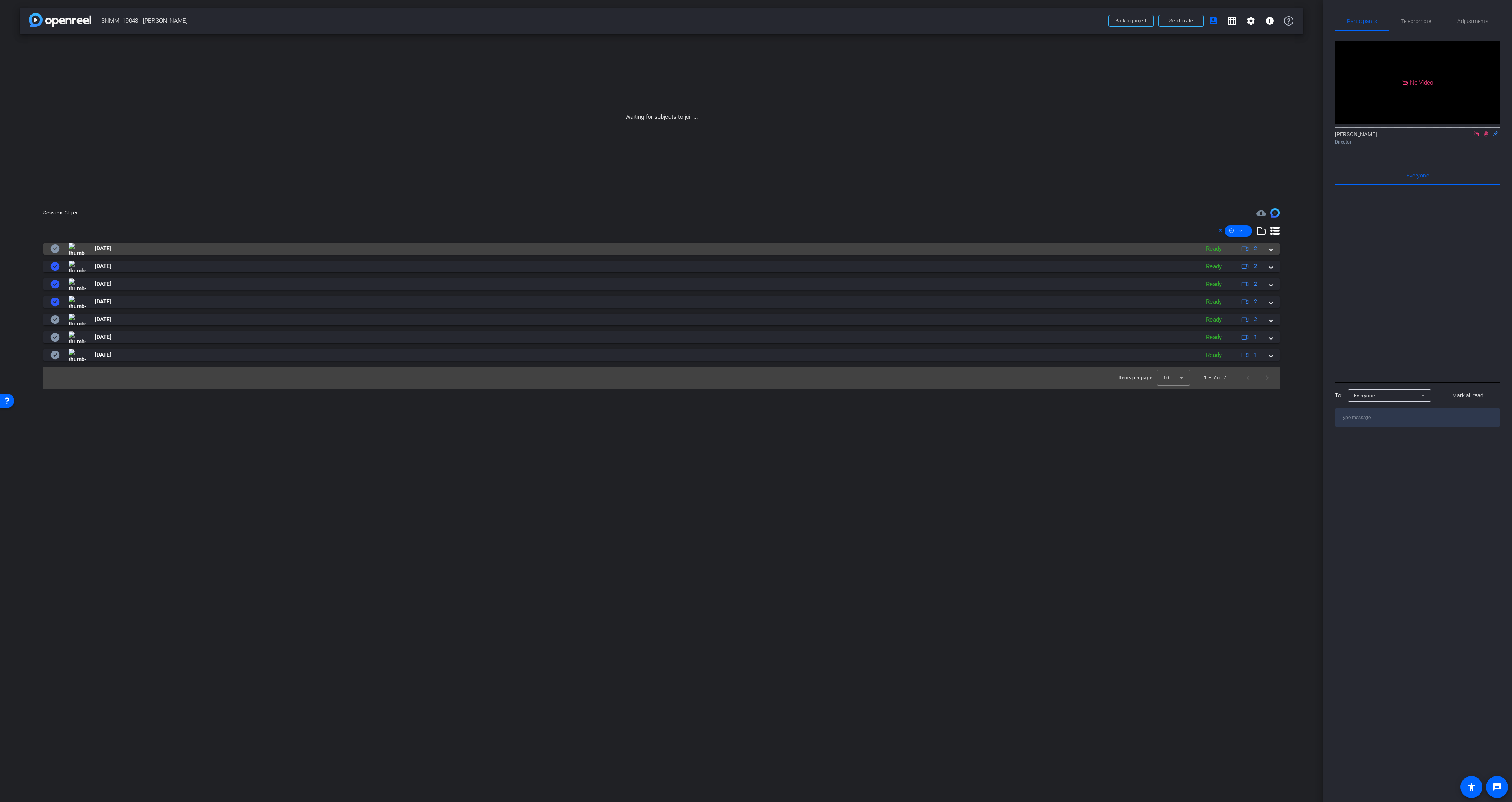
click at [54, 246] on icon at bounding box center [55, 249] width 9 height 8
click at [177, 246] on mat-panel-title "[DATE]" at bounding box center [623, 249] width 1146 height 12
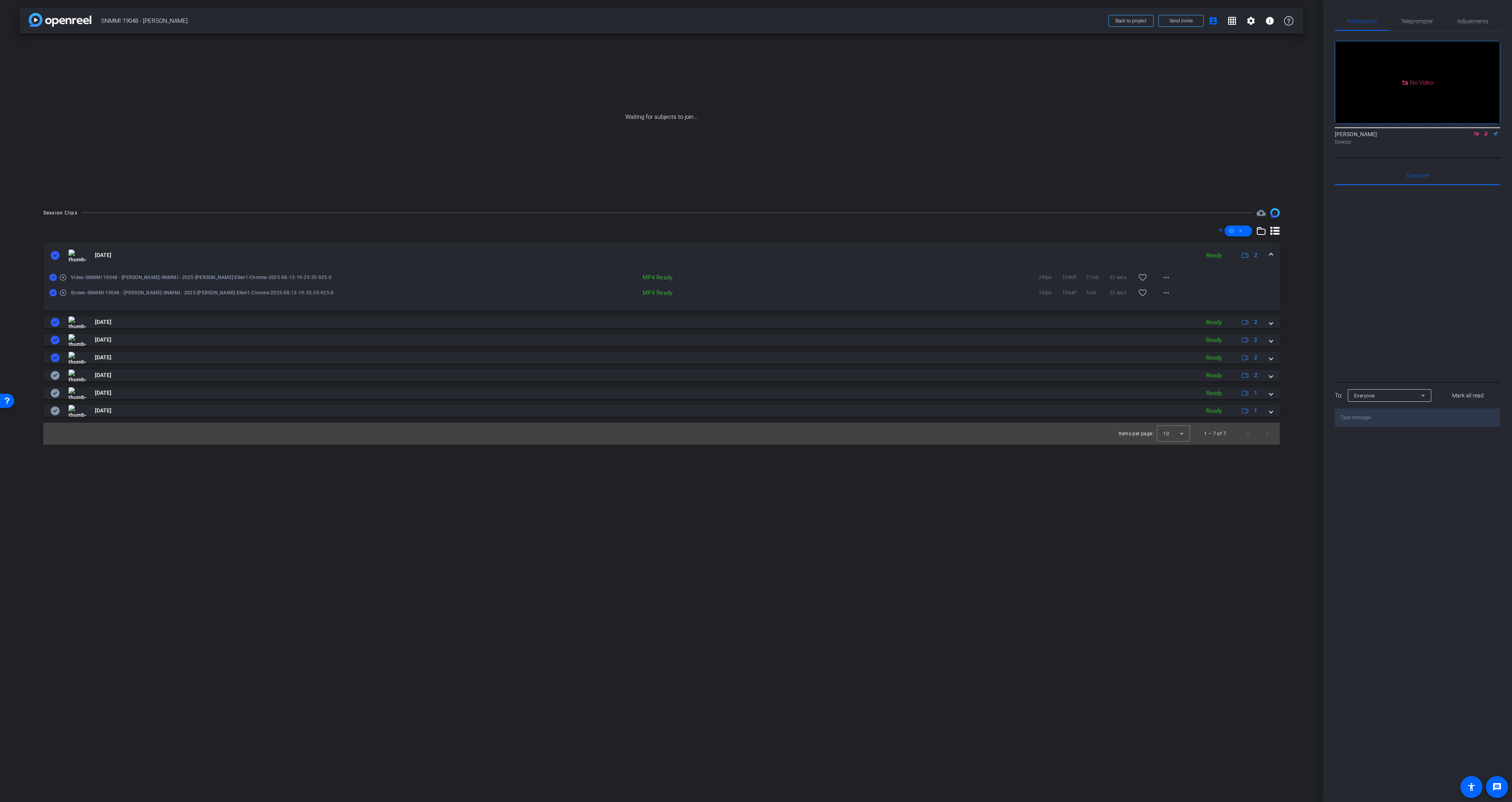
click at [177, 246] on mat-expansion-panel-header "[DATE] Ready 2" at bounding box center [661, 255] width 1236 height 25
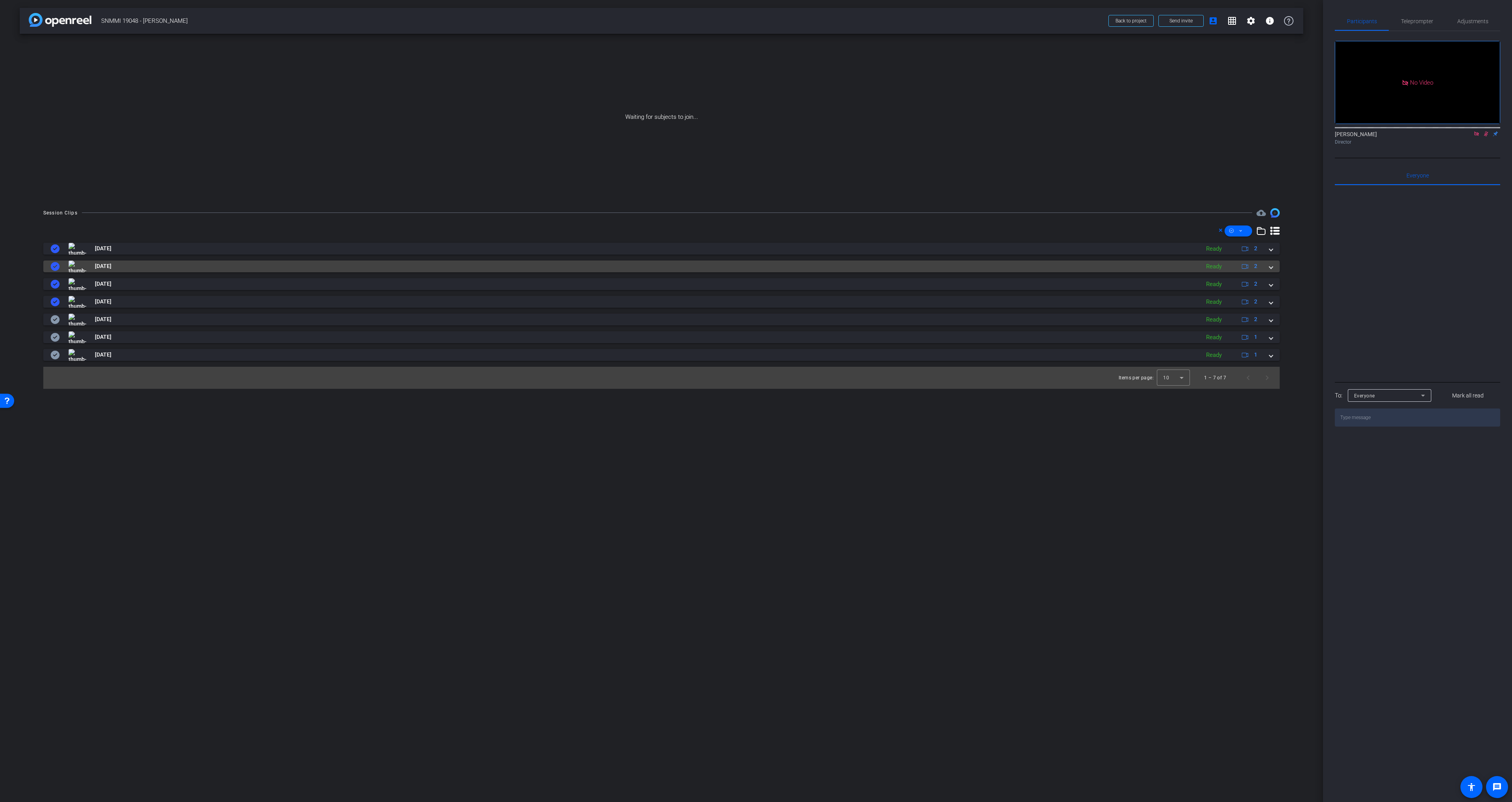
click at [170, 259] on div "[DATE] Ready 2 play_circle_outline Video-SNMMI 19048 - [PERSON_NAME]-SNMMI - 20…" at bounding box center [661, 302] width 1236 height 118
click at [169, 261] on mat-panel-title "[DATE]" at bounding box center [623, 267] width 1146 height 12
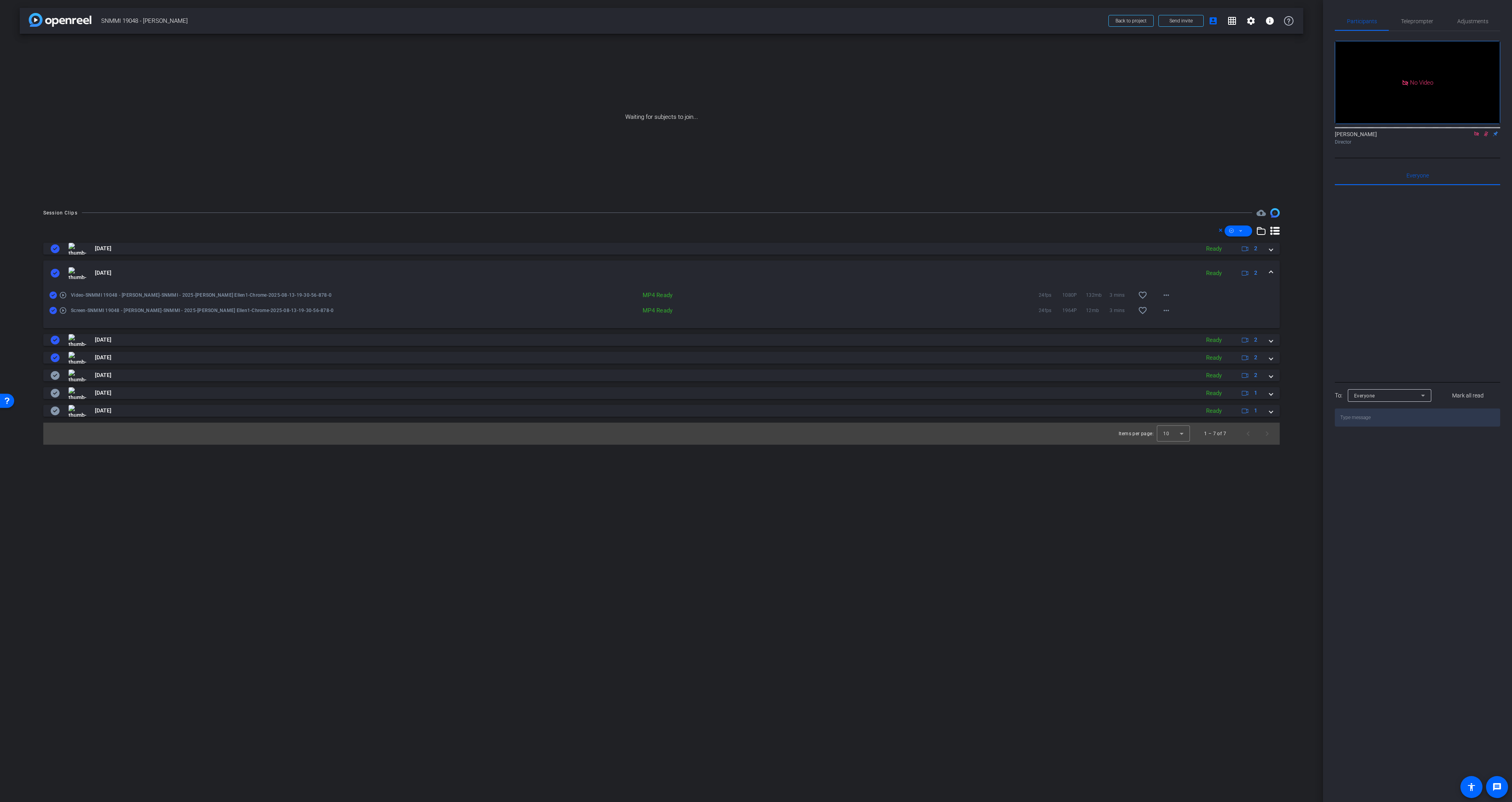
click at [170, 262] on mat-expansion-panel-header "[DATE] Ready 2" at bounding box center [661, 273] width 1236 height 25
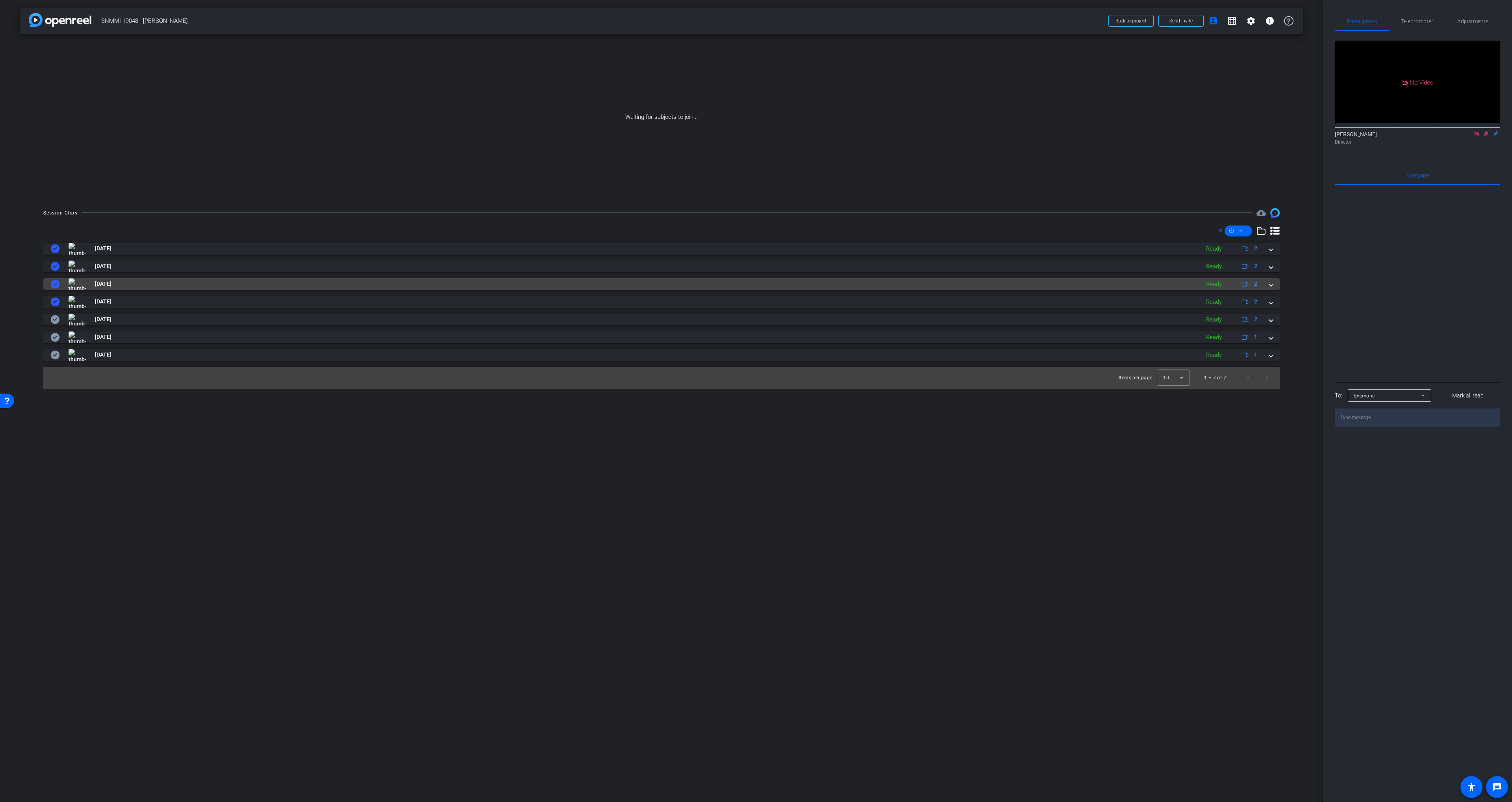
click at [166, 283] on mat-panel-title "[DATE]" at bounding box center [623, 284] width 1146 height 12
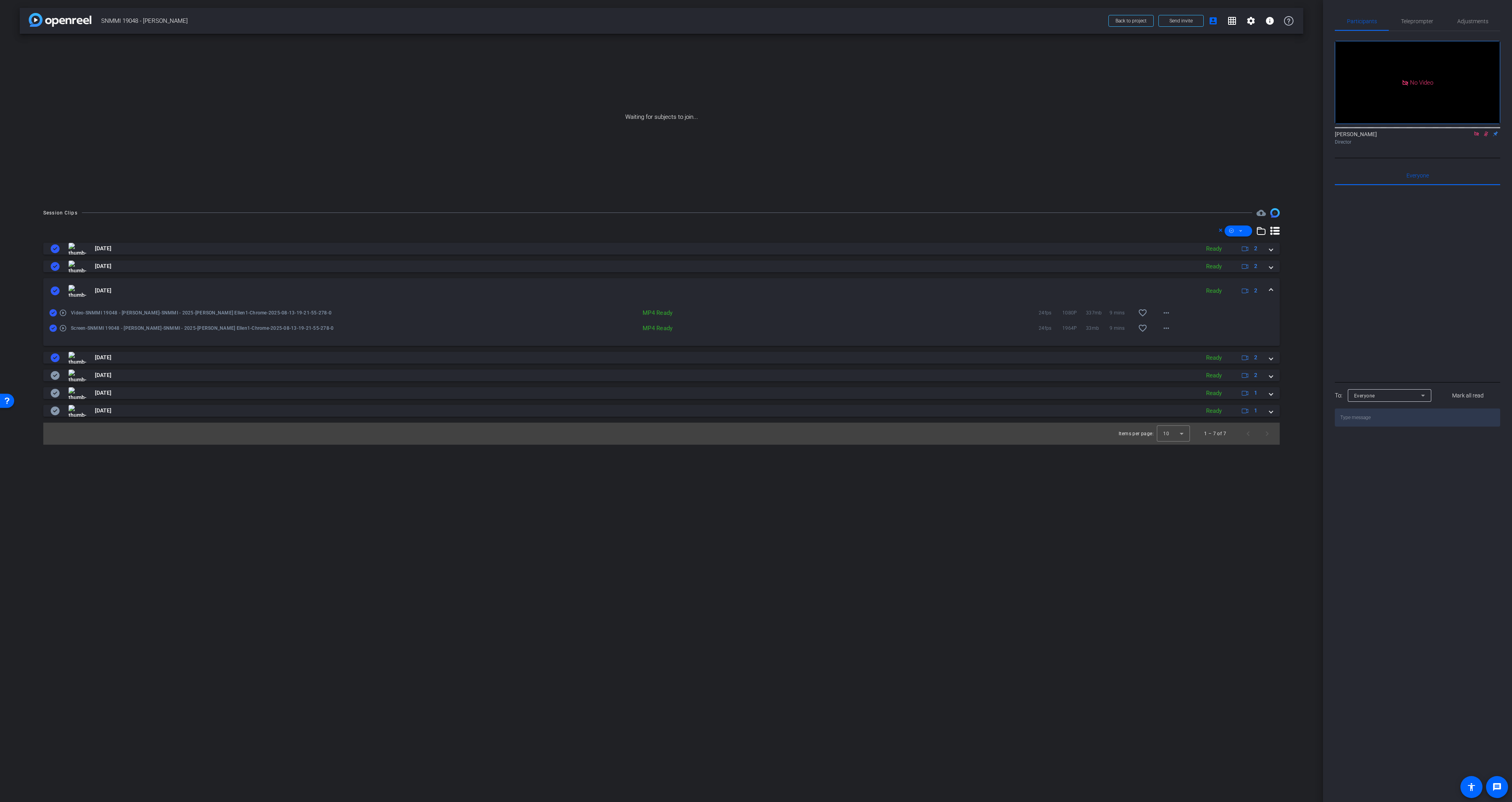
click at [166, 283] on mat-expansion-panel-header "[DATE] Ready 2" at bounding box center [661, 291] width 1236 height 25
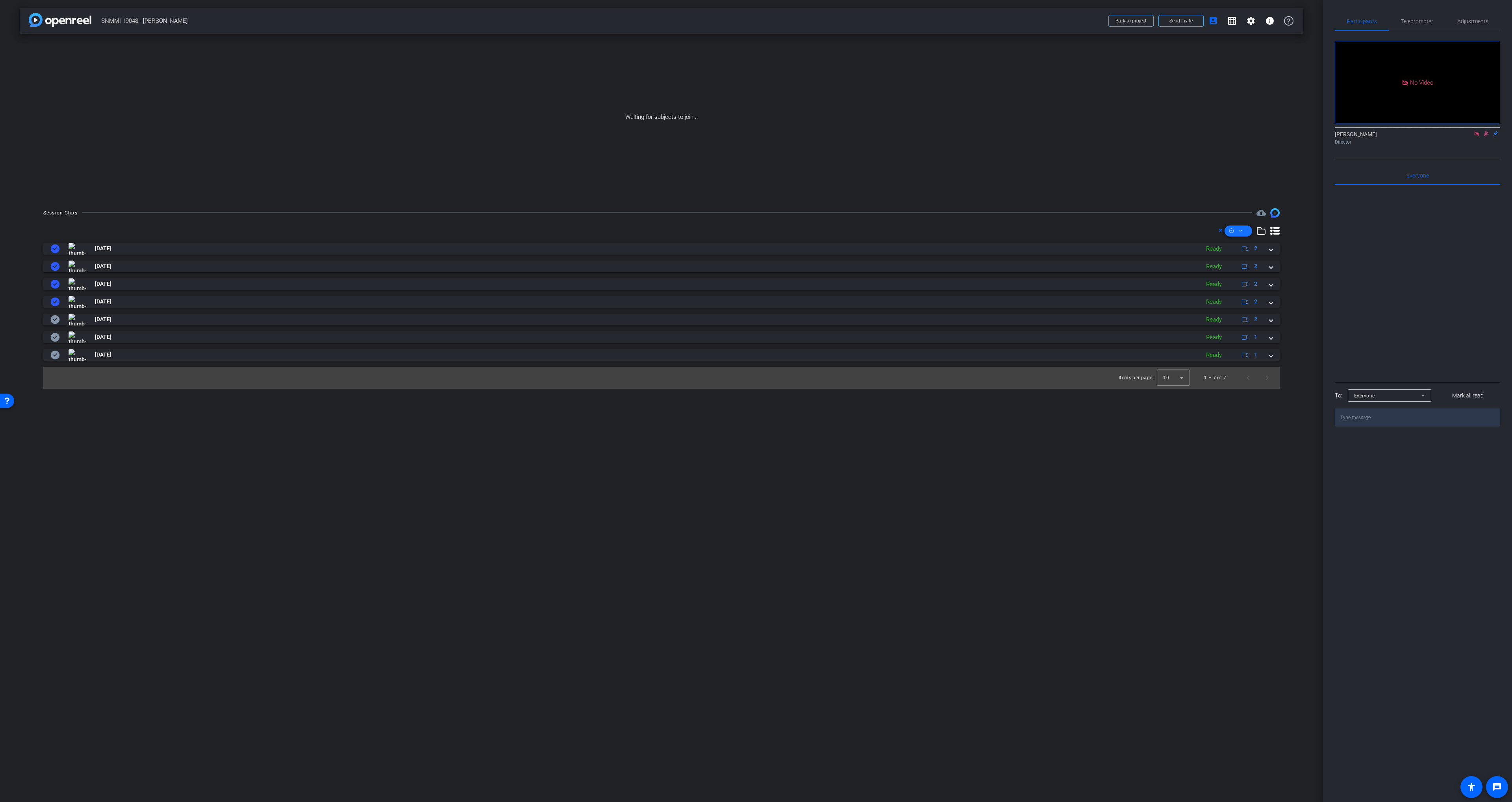
click at [1245, 229] on span at bounding box center [1238, 231] width 28 height 19
click at [1251, 271] on span "Download MP4" at bounding box center [1252, 273] width 42 height 10
